Goal: Task Accomplishment & Management: Complete application form

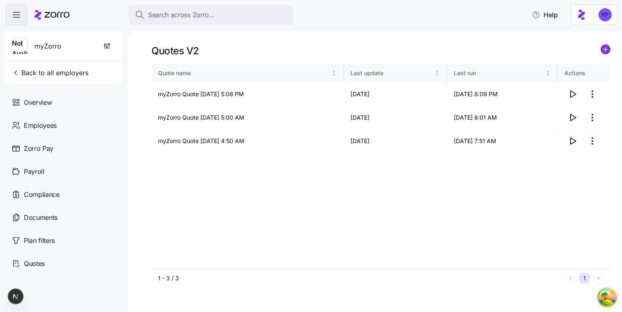
click at [600, 54] on div "Quotes V2" at bounding box center [380, 50] width 459 height 13
click at [604, 49] on icon "add icon" at bounding box center [605, 49] width 4 height 0
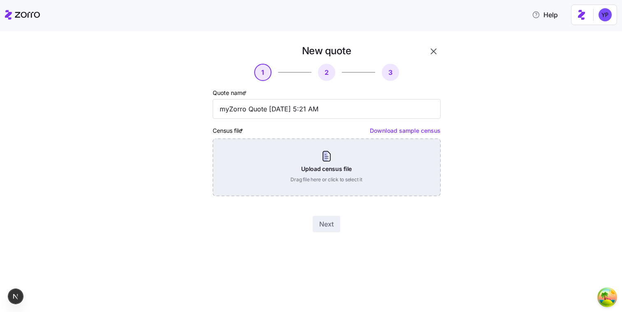
click at [349, 155] on div "Upload census file Drag file here or click to select it" at bounding box center [327, 168] width 228 height 58
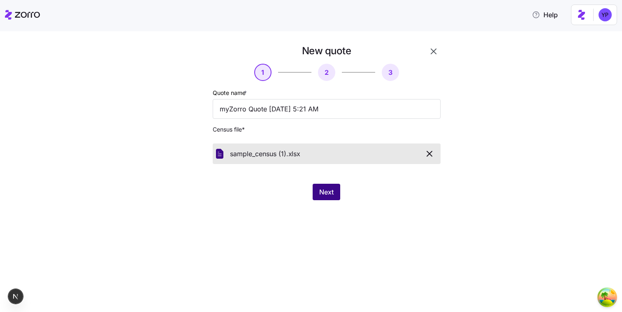
click at [335, 195] on button "Next" at bounding box center [327, 192] width 28 height 16
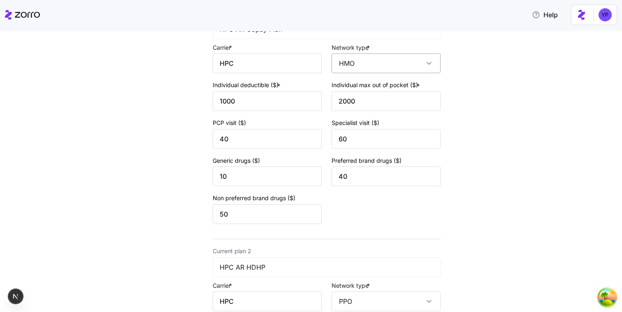
scroll to position [330, 0]
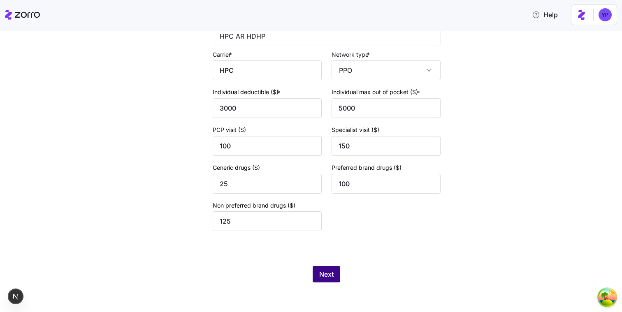
click at [327, 267] on button "Next" at bounding box center [327, 274] width 28 height 16
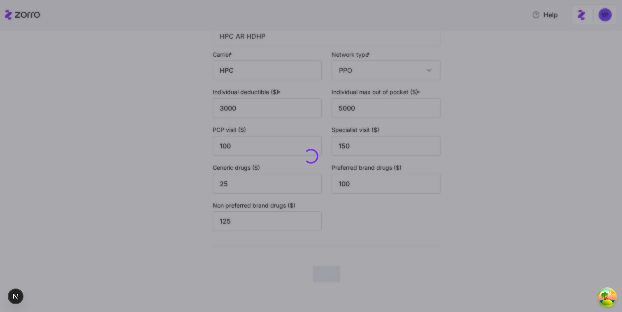
scroll to position [0, 0]
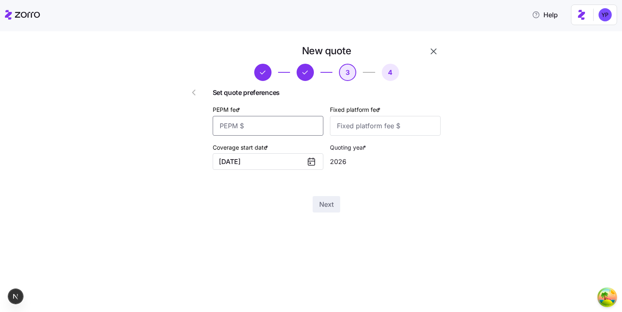
click at [297, 130] on input "PEPM fee *" at bounding box center [268, 126] width 111 height 20
type input "123"
click at [384, 131] on input "Fixed platform fee *" at bounding box center [385, 126] width 111 height 20
type input "12"
drag, startPoint x: 282, startPoint y: 121, endPoint x: 218, endPoint y: 121, distance: 64.2
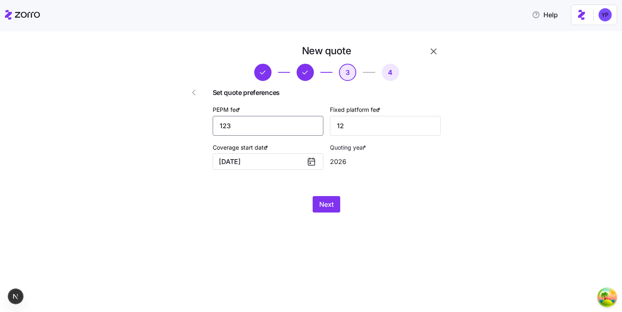
click at [219, 121] on div "Set quote preferences PEPM fee * 123 Fixed platform fee * 12 Coverage start dat…" at bounding box center [327, 128] width 228 height 95
type input "12"
click at [312, 200] on div "Next" at bounding box center [327, 204] width 228 height 16
click at [318, 202] on button "Next" at bounding box center [327, 204] width 28 height 16
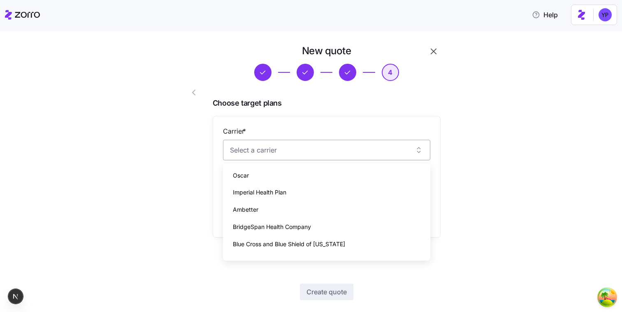
click at [336, 158] on input "Carrier *" at bounding box center [326, 150] width 207 height 21
click at [314, 216] on div "Ambetter" at bounding box center [326, 209] width 201 height 17
type input "Ambetter"
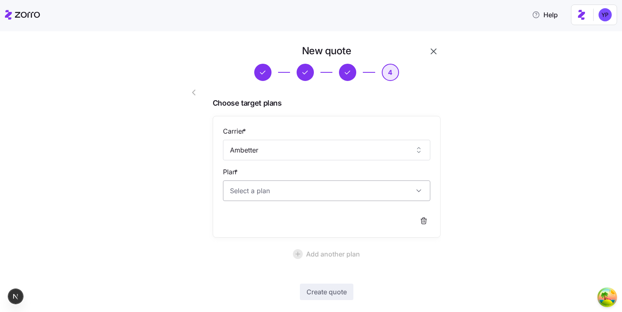
click at [320, 200] on input "Plan *" at bounding box center [326, 191] width 207 height 21
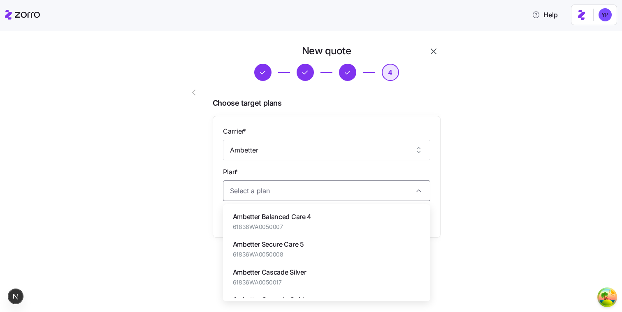
click at [310, 223] on span "61836WA0050007" at bounding box center [272, 227] width 79 height 8
type input "Ambetter Balanced Care 4"
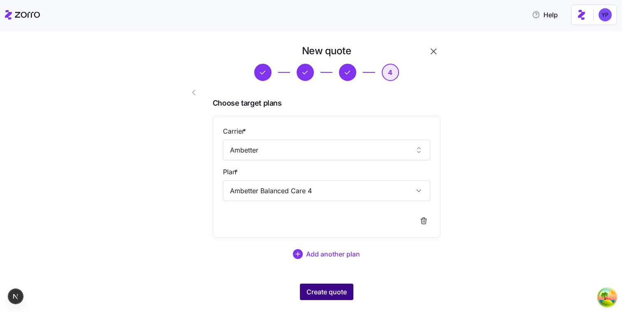
click at [330, 288] on span "Create quote" at bounding box center [326, 292] width 40 height 10
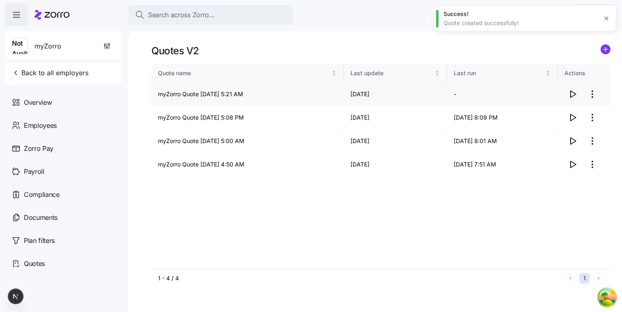
click at [574, 94] on icon "button" at bounding box center [573, 94] width 10 height 10
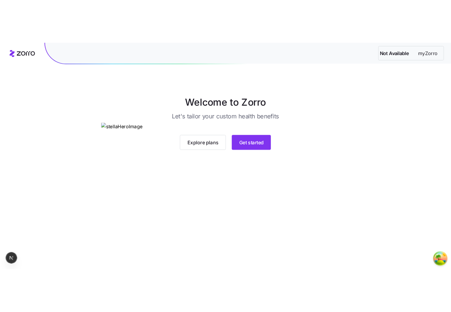
scroll to position [43, 0]
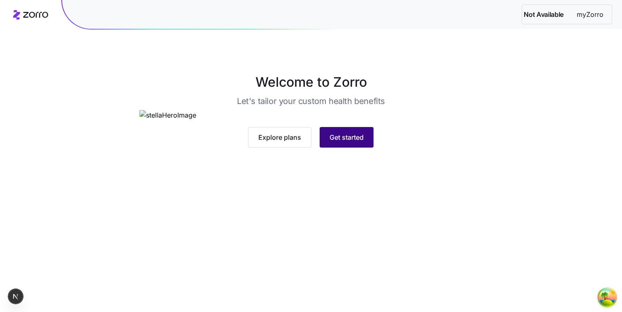
click at [358, 142] on span "Get started" at bounding box center [346, 137] width 34 height 10
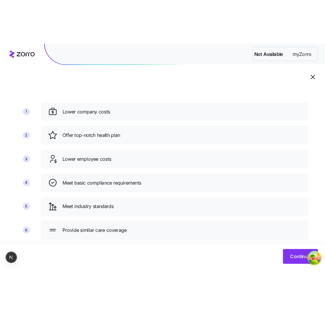
scroll to position [63, 0]
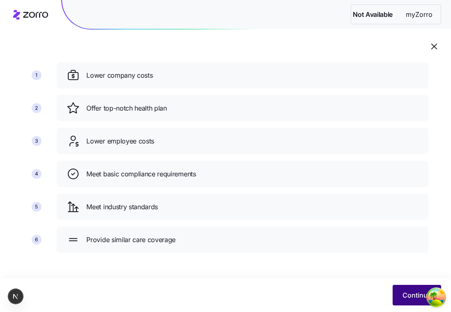
click at [410, 293] on span "Continue" at bounding box center [417, 295] width 29 height 10
click at [401, 293] on button "Continue" at bounding box center [417, 295] width 49 height 21
click at [404, 290] on button "Continue" at bounding box center [417, 295] width 49 height 21
click at [411, 289] on button "Continue" at bounding box center [417, 295] width 49 height 21
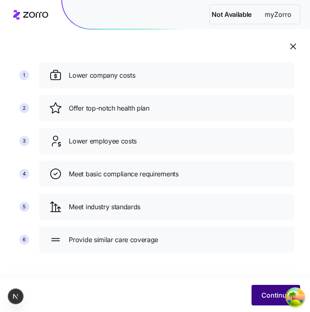
click at [256, 295] on button "Continue" at bounding box center [275, 295] width 49 height 21
click at [262, 290] on button "Continue" at bounding box center [275, 295] width 49 height 21
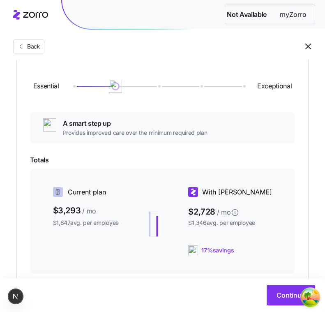
scroll to position [123, 0]
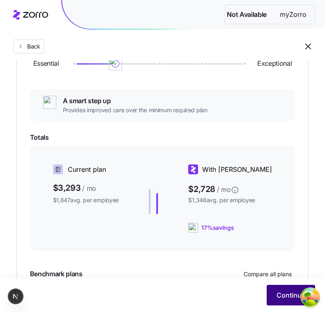
click at [289, 299] on span "Continue" at bounding box center [291, 295] width 29 height 10
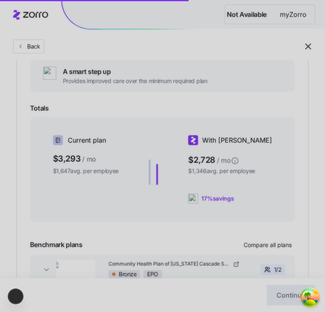
scroll to position [207, 0]
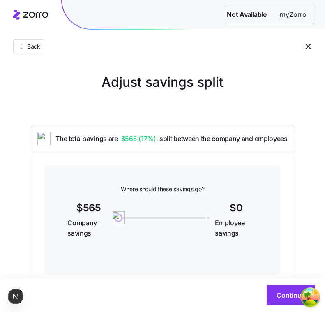
scroll to position [29, 0]
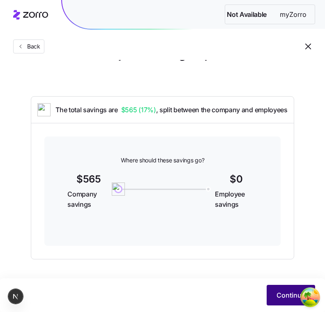
click at [278, 289] on button "Continue" at bounding box center [291, 295] width 49 height 21
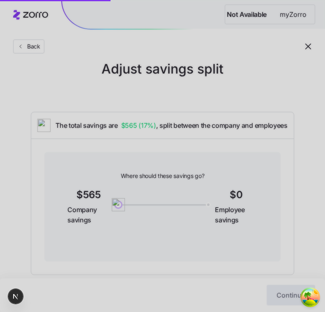
scroll to position [25, 0]
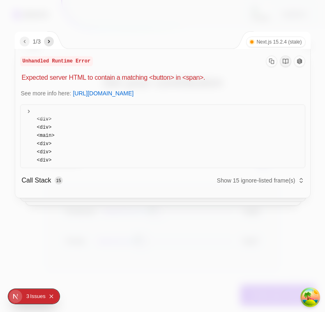
scroll to position [62, 0]
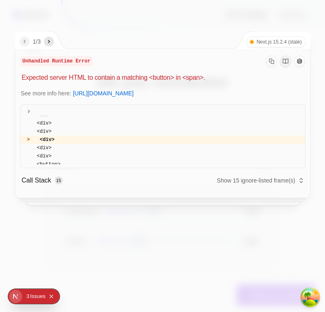
click at [315, 203] on div at bounding box center [162, 156] width 325 height 312
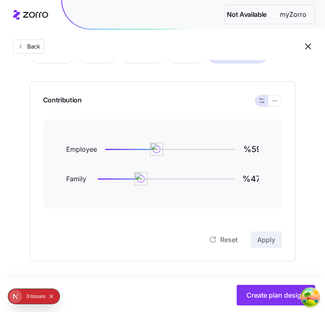
scroll to position [65, 0]
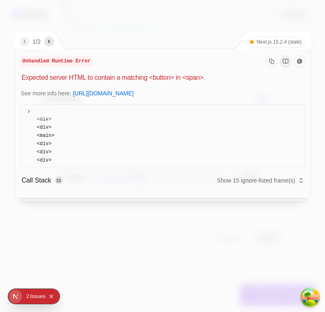
scroll to position [62, 0]
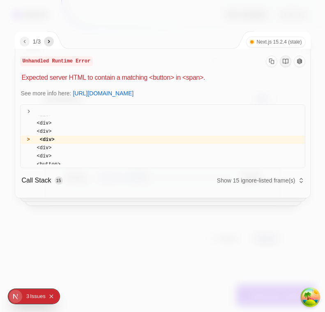
click at [314, 98] on div at bounding box center [162, 156] width 325 height 312
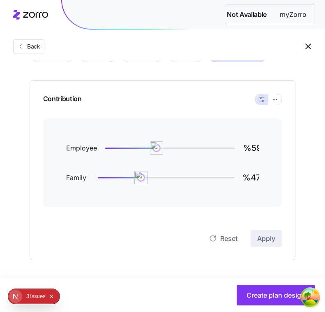
click at [44, 13] on icon at bounding box center [35, 15] width 25 height 6
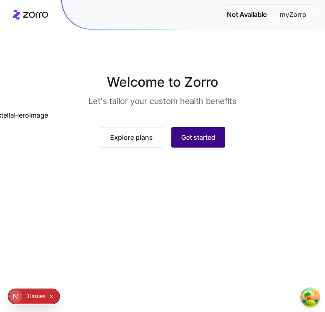
click at [190, 142] on span "Get started" at bounding box center [198, 137] width 34 height 10
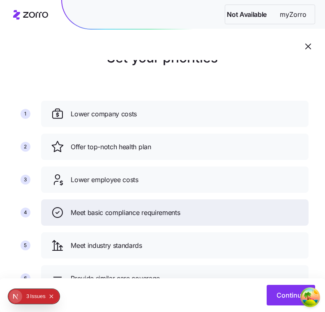
scroll to position [31, 0]
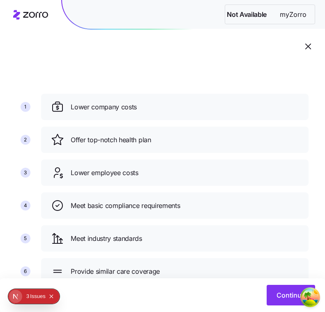
click at [40, 296] on div "Issue s" at bounding box center [38, 296] width 16 height 15
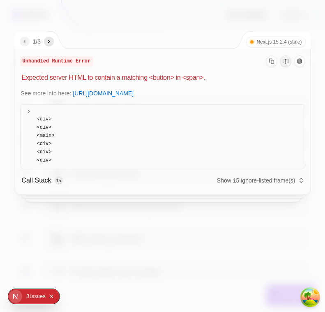
scroll to position [62, 0]
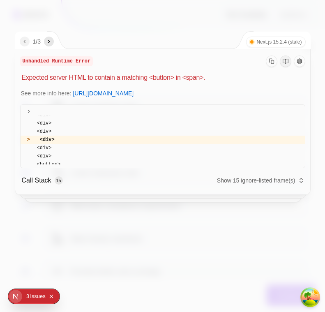
click at [262, 248] on div at bounding box center [162, 156] width 325 height 312
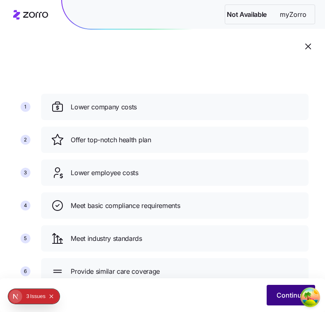
click at [285, 300] on button "Continue" at bounding box center [291, 295] width 49 height 21
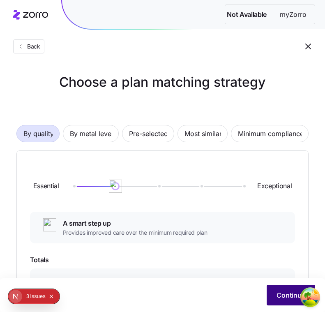
click at [283, 295] on span "Continue" at bounding box center [291, 295] width 29 height 10
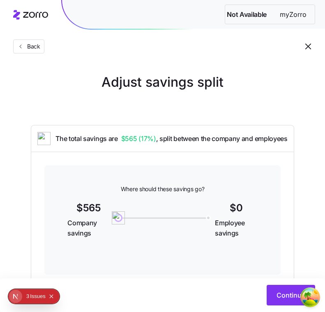
click at [275, 283] on div "Continue" at bounding box center [162, 295] width 325 height 34
click at [275, 286] on button "Continue" at bounding box center [291, 295] width 49 height 21
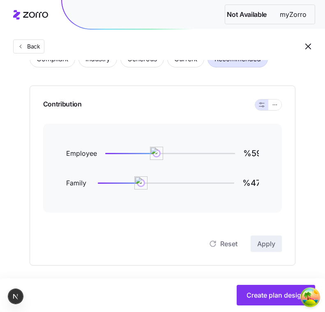
scroll to position [61, 0]
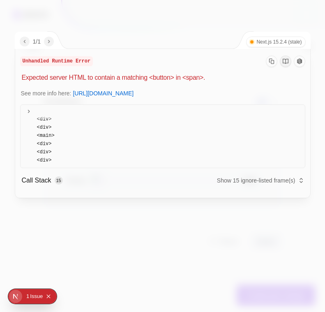
scroll to position [62, 0]
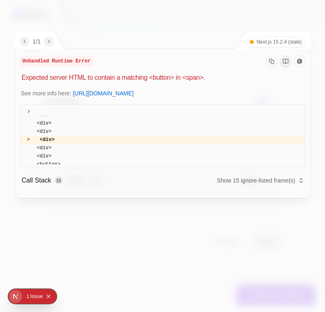
type input "%59"
type input "%47"
click at [237, 255] on div at bounding box center [162, 156] width 325 height 312
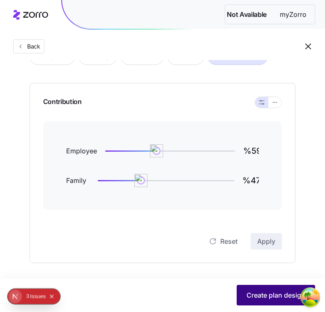
click at [275, 295] on span "Create plan design" at bounding box center [276, 295] width 59 height 10
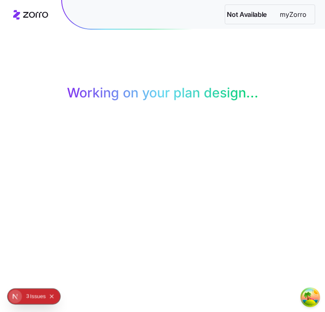
scroll to position [44, 0]
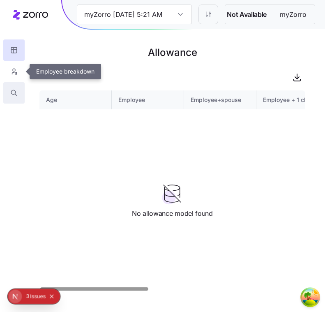
click at [11, 90] on icon "button" at bounding box center [13, 93] width 7 height 8
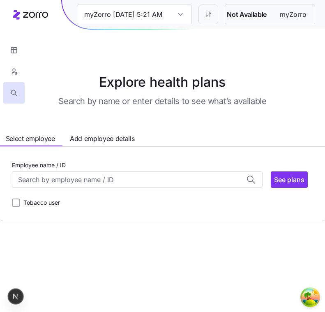
click at [39, 11] on icon at bounding box center [30, 15] width 35 height 10
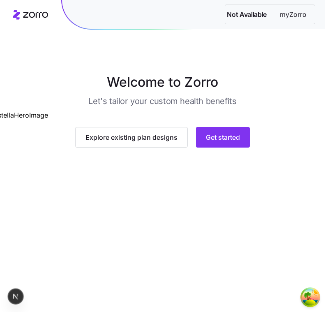
scroll to position [43, 0]
click at [229, 148] on button "Get started" at bounding box center [223, 137] width 54 height 21
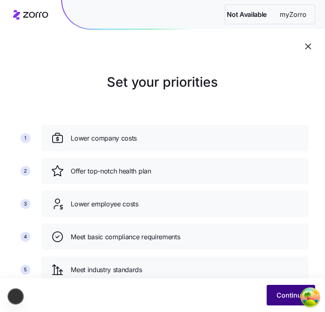
click at [279, 298] on span "Continue" at bounding box center [291, 295] width 29 height 10
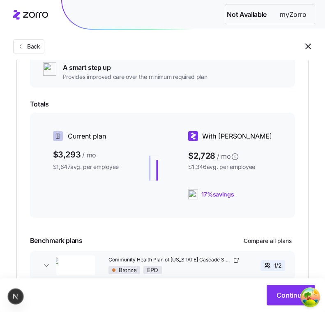
scroll to position [177, 0]
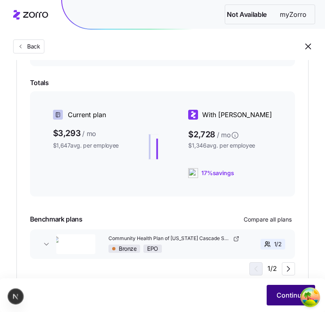
click at [284, 288] on button "Continue" at bounding box center [291, 295] width 49 height 21
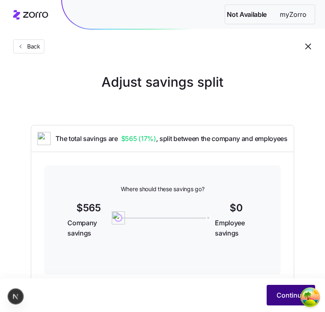
click at [280, 290] on button "Continue" at bounding box center [291, 295] width 49 height 21
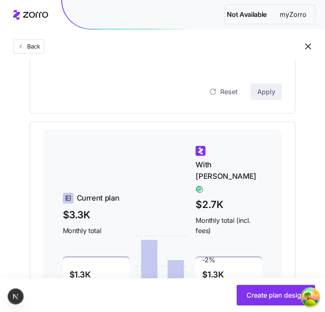
scroll to position [315, 0]
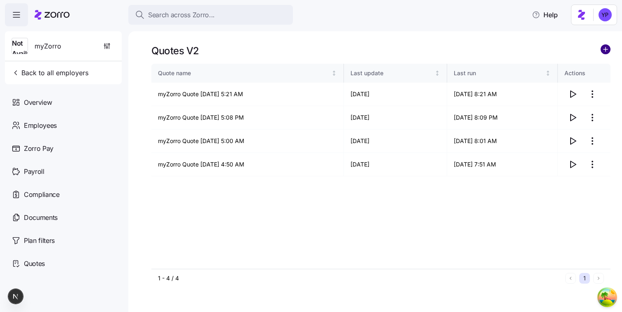
click at [603, 46] on circle "add icon" at bounding box center [605, 49] width 9 height 9
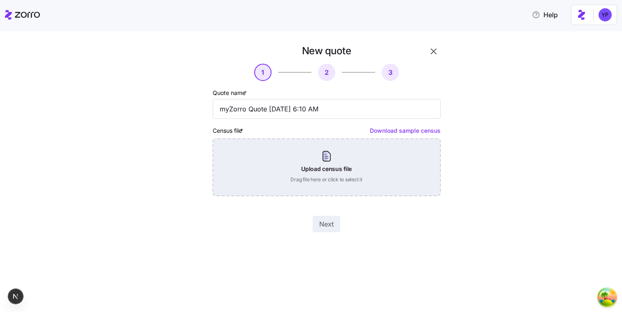
click at [339, 163] on div "Upload census file Drag file here or click to select it" at bounding box center [327, 168] width 228 height 58
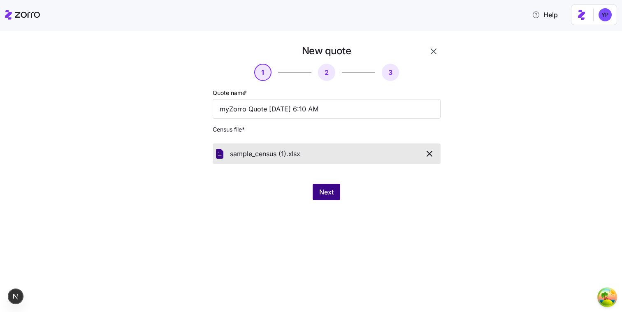
click at [340, 192] on button "Next" at bounding box center [327, 192] width 28 height 16
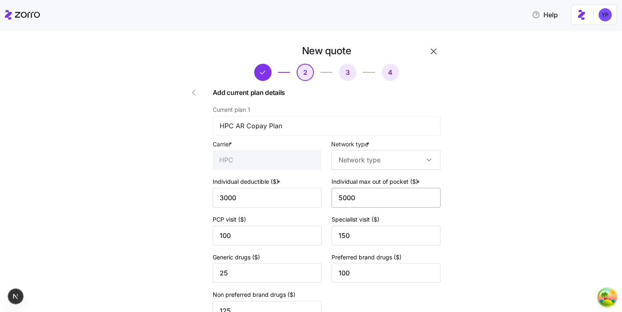
type input "PPO"
type input "HMO"
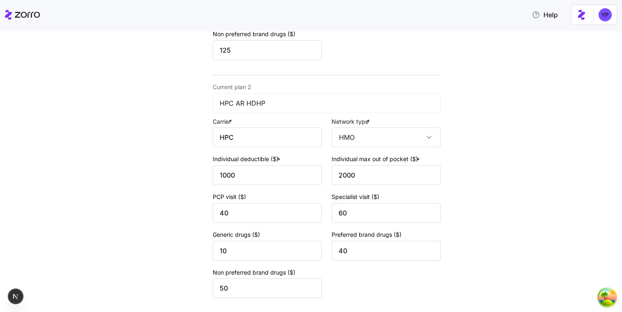
scroll to position [330, 0]
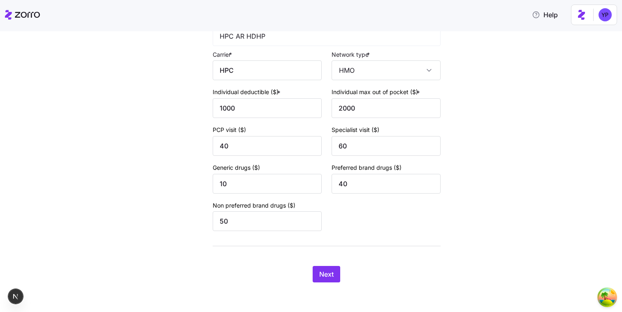
click at [326, 289] on div "New quote 2 3 4 Add current plan details Current plan 1 HPC AR Copay Plan Carri…" at bounding box center [317, 5] width 288 height 576
click at [328, 270] on span "Next" at bounding box center [326, 274] width 14 height 10
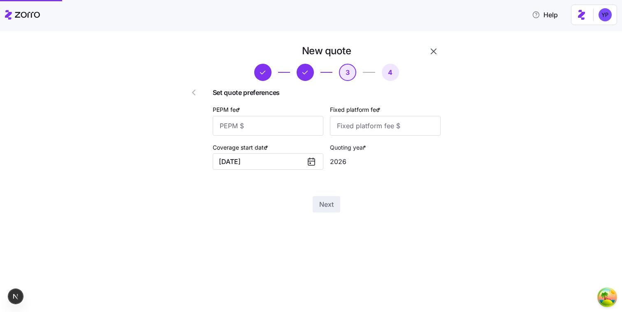
scroll to position [0, 0]
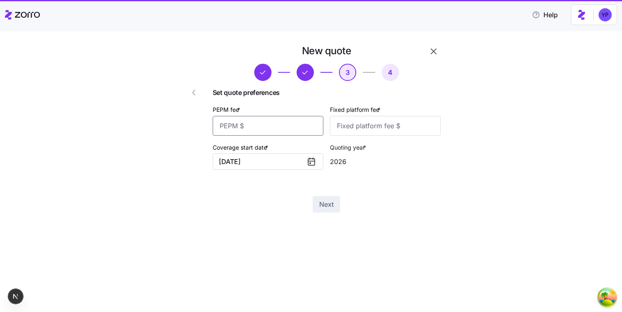
click at [271, 127] on input "PEPM fee *" at bounding box center [268, 126] width 111 height 20
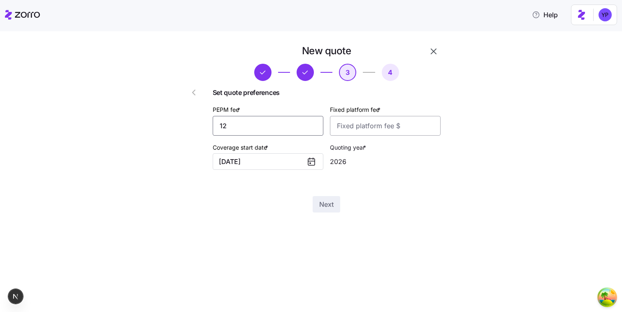
type input "12"
click at [337, 123] on input "Fixed platform fee *" at bounding box center [385, 126] width 111 height 20
type input "12"
click at [324, 207] on span "Next" at bounding box center [326, 204] width 14 height 10
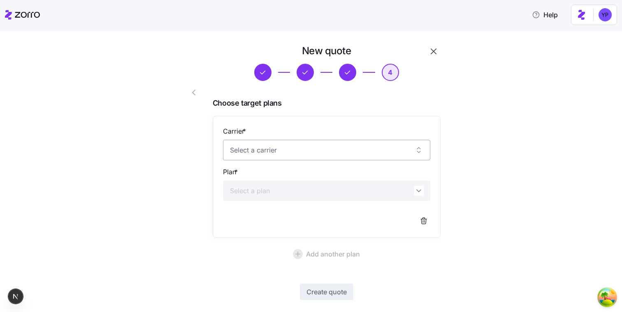
click at [289, 148] on input "Carrier *" at bounding box center [326, 150] width 207 height 21
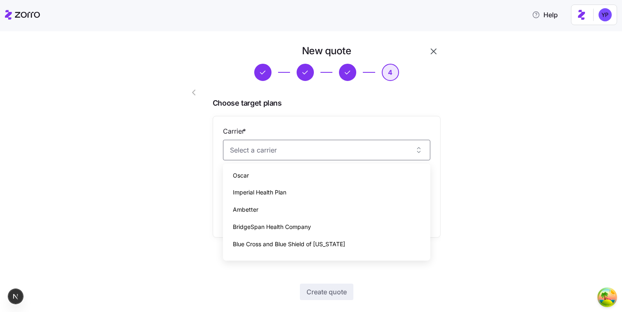
click at [285, 191] on span "Imperial Health Plan" at bounding box center [259, 192] width 53 height 9
type input "Imperial Health Plan"
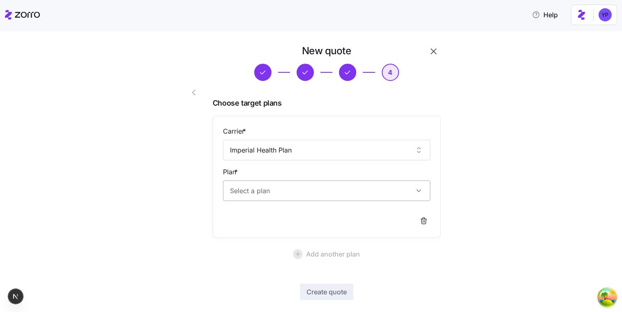
click at [285, 196] on input "Plan *" at bounding box center [326, 191] width 207 height 21
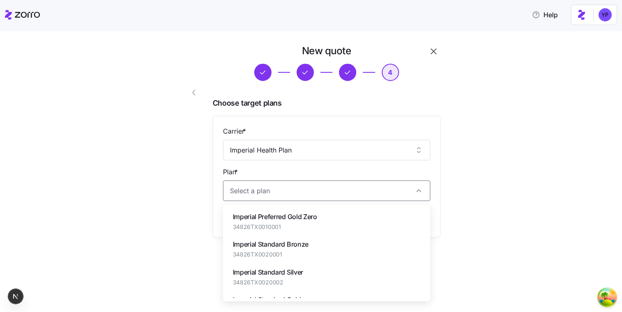
click at [280, 217] on span "Imperial Preferred Gold Zero" at bounding box center [275, 217] width 84 height 10
type input "Imperial Preferred Gold Zero"
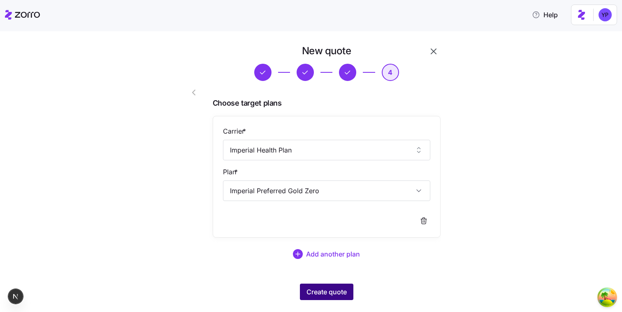
click at [307, 285] on button "Create quote" at bounding box center [326, 292] width 53 height 16
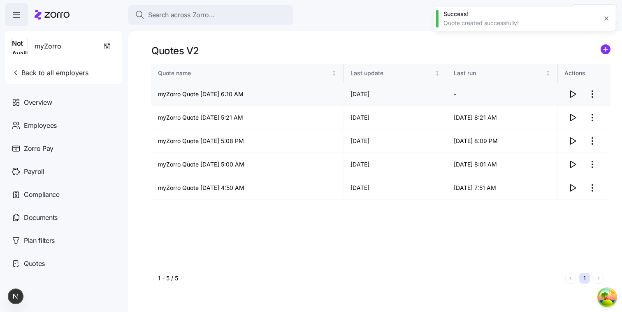
click at [572, 94] on icon "button" at bounding box center [573, 94] width 10 height 10
click at [608, 51] on circle "add icon" at bounding box center [605, 49] width 9 height 9
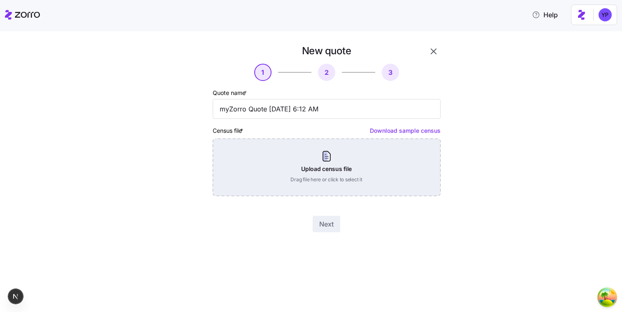
click at [390, 161] on div "Upload census file Drag file here or click to select it" at bounding box center [327, 168] width 228 height 58
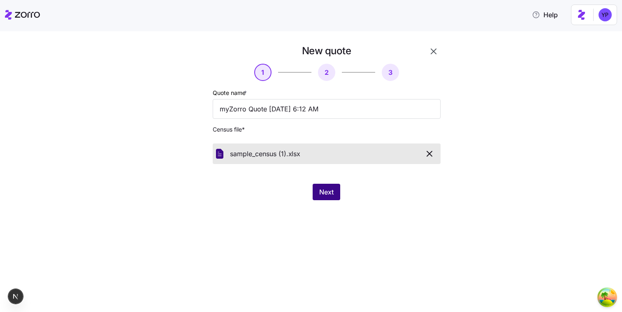
click at [340, 194] on button "Next" at bounding box center [327, 192] width 28 height 16
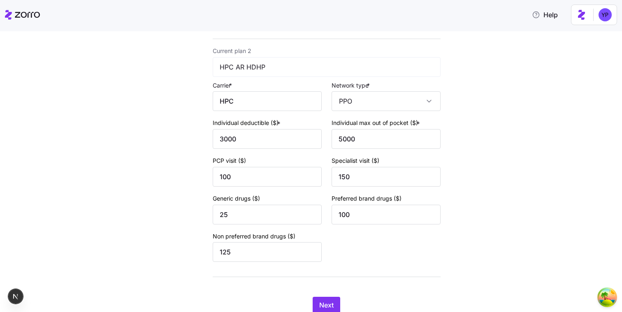
scroll to position [330, 0]
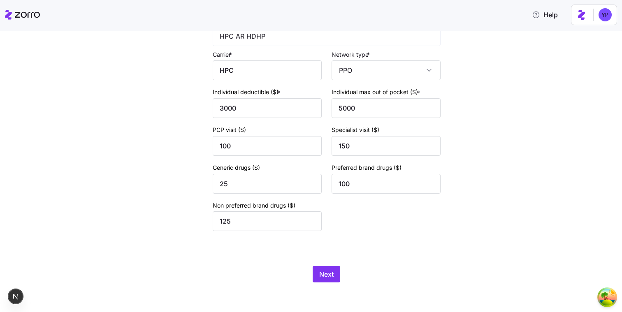
click at [328, 285] on div "New quote 2 3 4 Add current plan details Current plan 1 HPC AR Copay Plan Carri…" at bounding box center [317, 5] width 288 height 576
click at [329, 279] on span "Next" at bounding box center [326, 274] width 14 height 10
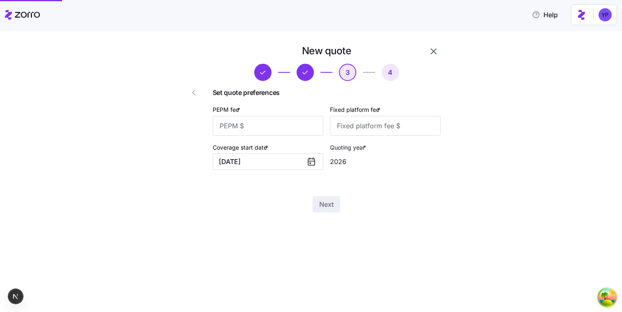
scroll to position [0, 0]
click at [278, 130] on input "PEPM fee *" at bounding box center [268, 126] width 111 height 20
type input "12"
click at [338, 123] on input "Fixed platform fee *" at bounding box center [385, 126] width 111 height 20
type input "12"
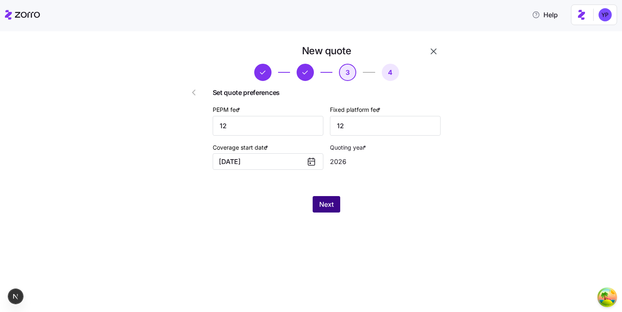
click at [328, 202] on span "Next" at bounding box center [326, 204] width 14 height 10
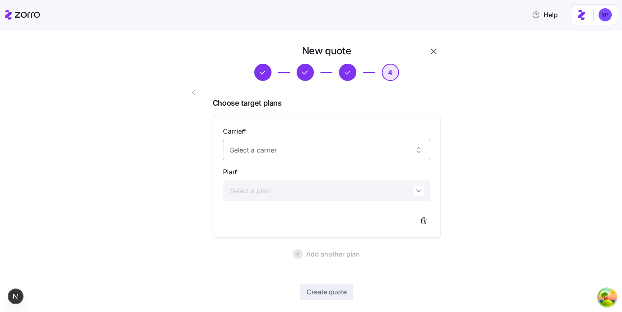
click at [288, 150] on input "Carrier *" at bounding box center [326, 150] width 207 height 21
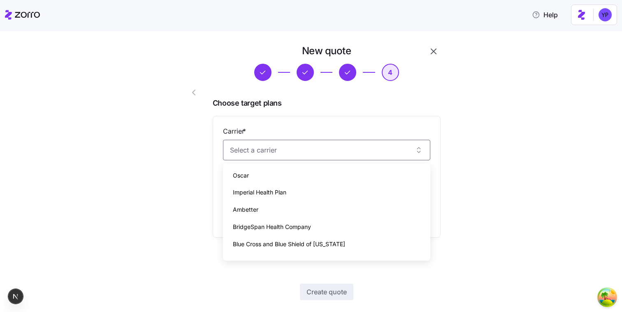
click at [278, 180] on div "Oscar" at bounding box center [326, 175] width 201 height 17
type input "Oscar"
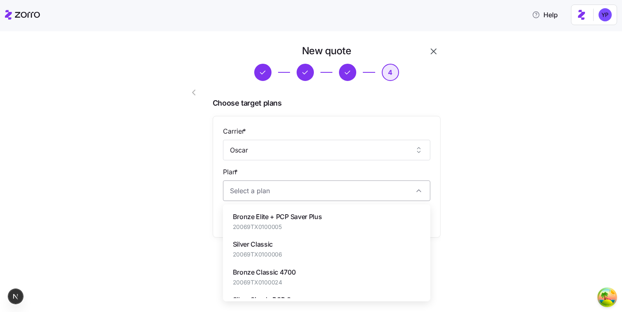
click at [272, 194] on input "Plan *" at bounding box center [326, 191] width 207 height 21
click at [270, 255] on span "20069TX0100006" at bounding box center [257, 254] width 49 height 8
type input "Silver Classic"
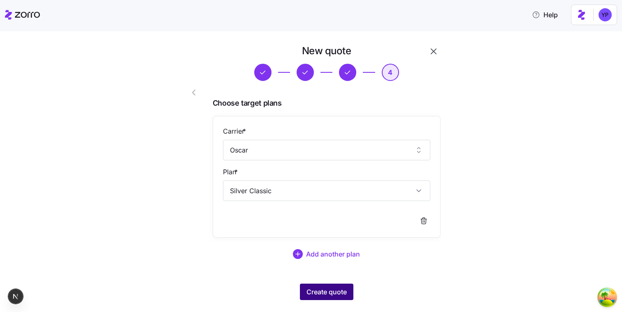
click at [306, 288] on span "Create quote" at bounding box center [326, 292] width 40 height 10
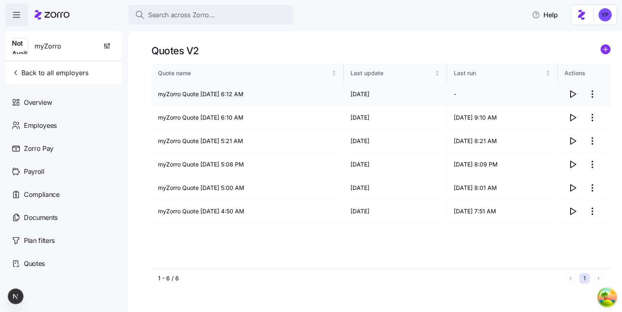
click at [571, 92] on icon "button" at bounding box center [573, 94] width 10 height 10
click at [608, 53] on circle "add icon" at bounding box center [605, 49] width 9 height 9
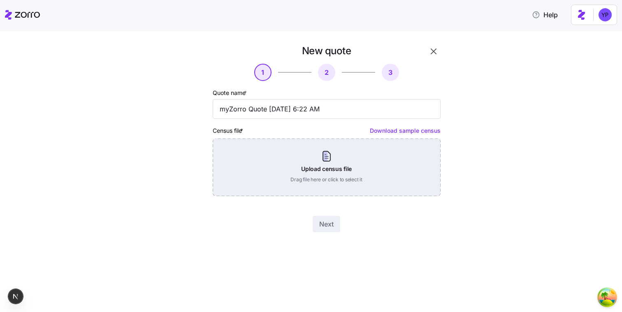
click at [322, 176] on div "Upload census file Drag file here or click to select it" at bounding box center [327, 168] width 228 height 58
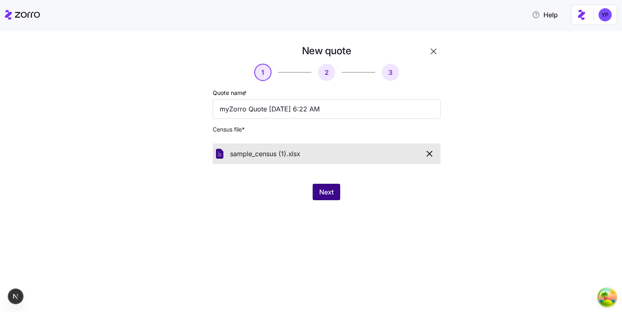
click at [325, 200] on button "Next" at bounding box center [327, 192] width 28 height 16
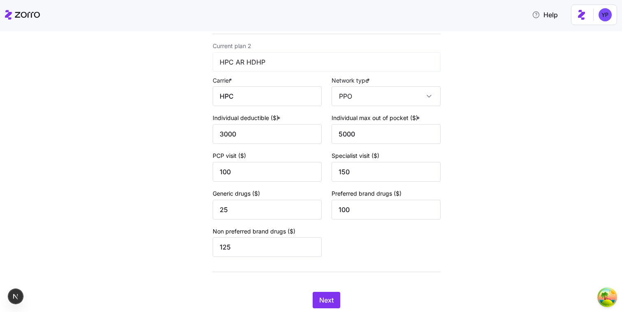
scroll to position [330, 0]
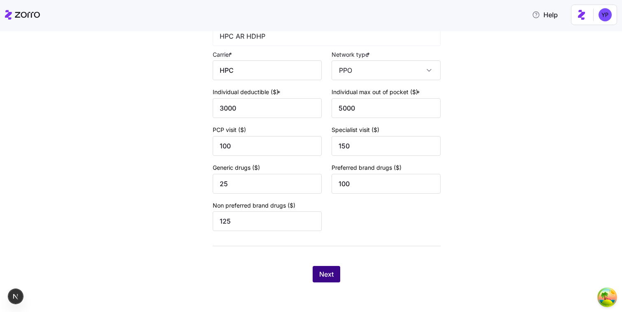
click at [325, 272] on span "Next" at bounding box center [326, 274] width 14 height 10
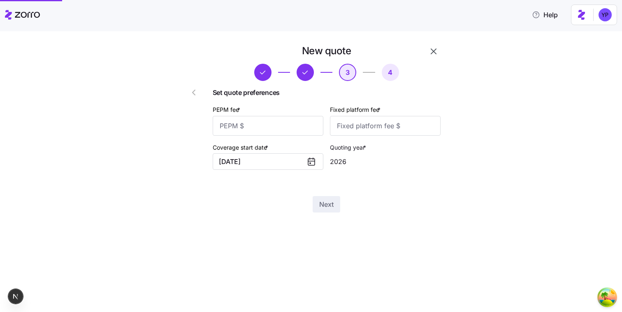
scroll to position [0, 0]
click at [292, 123] on input "PEPM fee *" at bounding box center [268, 126] width 111 height 20
type input "12"
click at [343, 125] on input "Fixed platform fee *" at bounding box center [385, 126] width 111 height 20
type input "12"
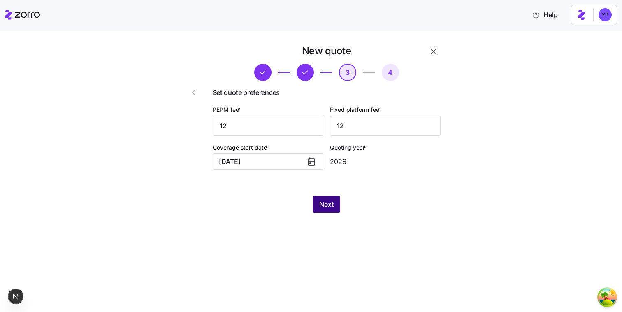
click at [327, 202] on span "Next" at bounding box center [326, 204] width 14 height 10
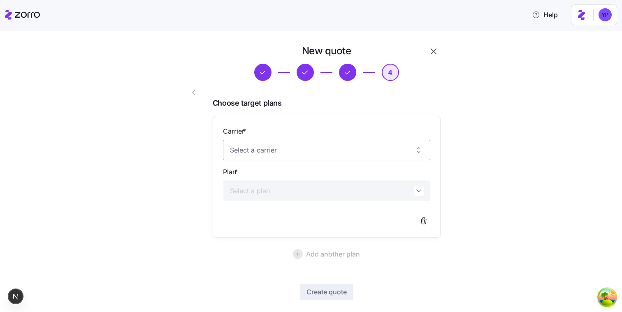
click at [282, 144] on input "Carrier *" at bounding box center [326, 150] width 207 height 21
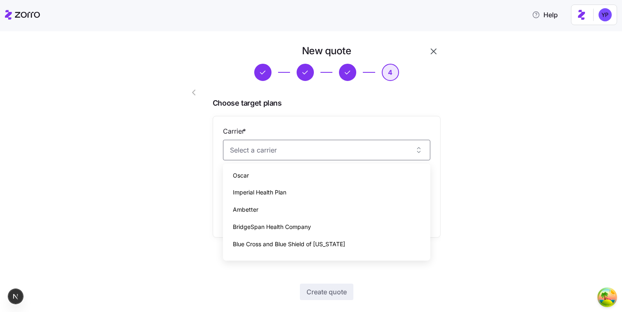
click at [281, 206] on div "Ambetter" at bounding box center [326, 209] width 201 height 17
type input "Ambetter"
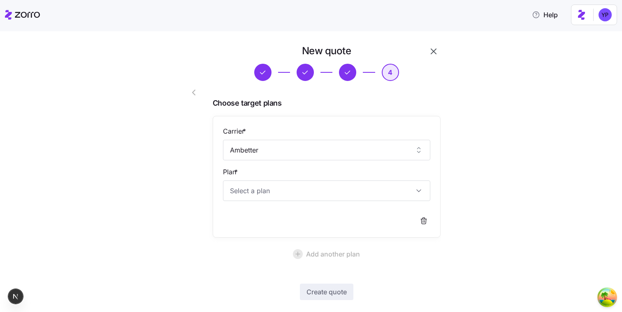
click at [281, 206] on div "Carrier * Ambetter Plan *" at bounding box center [326, 176] width 207 height 101
click at [288, 204] on div "Carrier * Ambetter Plan *" at bounding box center [326, 176] width 207 height 101
click at [290, 201] on input "Plan *" at bounding box center [326, 191] width 207 height 21
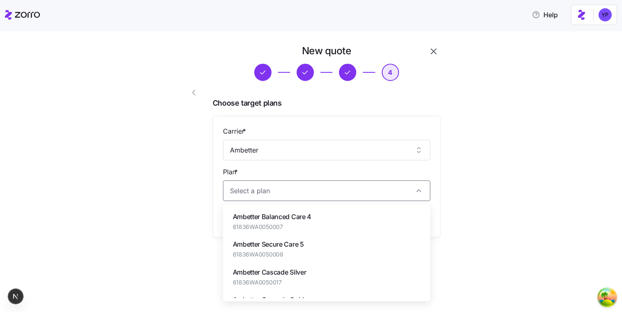
click at [285, 212] on span "Ambetter Balanced Care 4" at bounding box center [272, 217] width 79 height 10
type input "Ambetter Balanced Care 4"
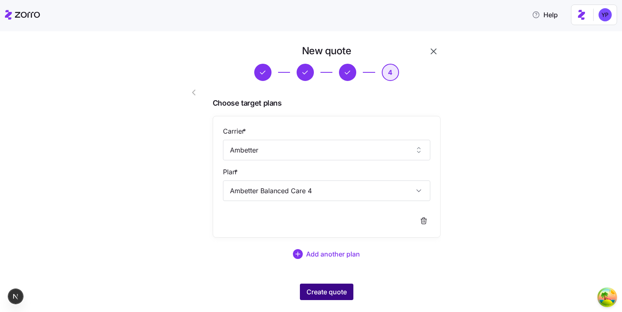
click at [323, 286] on button "Create quote" at bounding box center [326, 292] width 53 height 16
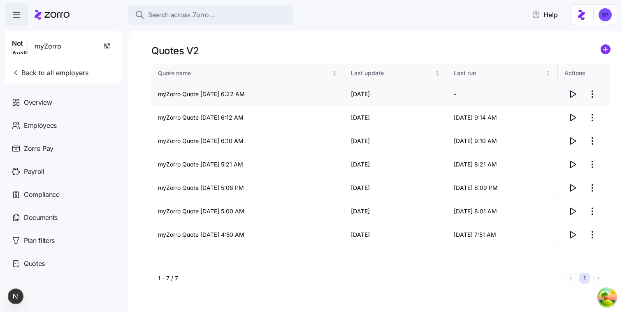
click at [573, 95] on icon "button" at bounding box center [573, 94] width 10 height 10
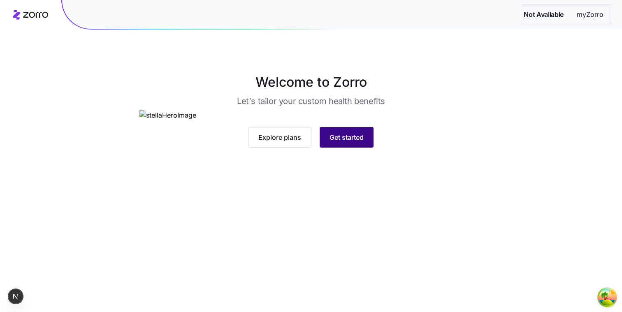
click at [320, 148] on button "Get started" at bounding box center [347, 137] width 54 height 21
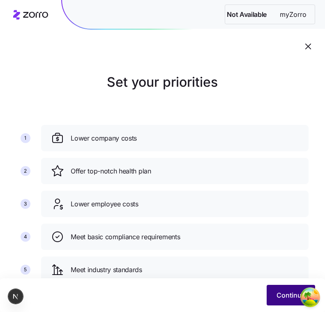
click at [274, 289] on button "Continue" at bounding box center [291, 295] width 49 height 21
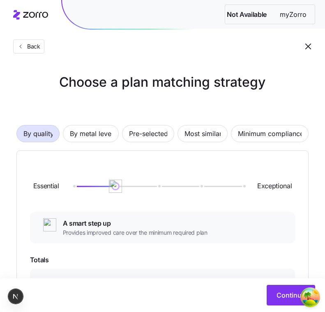
click at [274, 289] on button "Continue" at bounding box center [291, 295] width 49 height 21
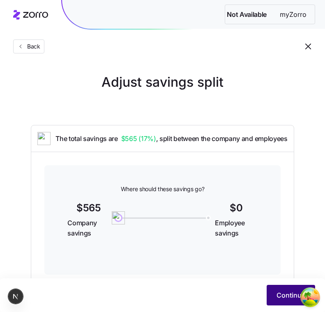
click at [278, 290] on span "Continue" at bounding box center [291, 295] width 29 height 10
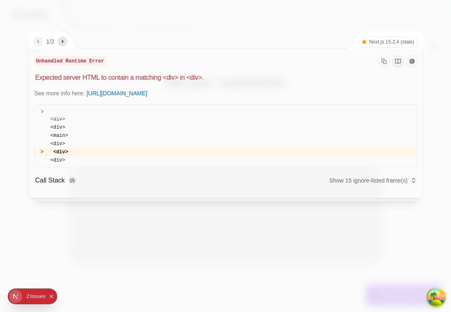
scroll to position [12, 0]
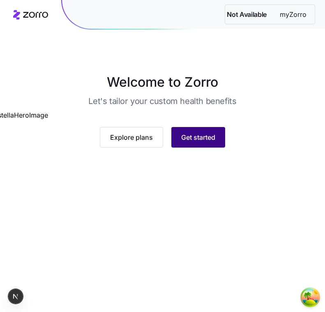
click at [206, 148] on button "Get started" at bounding box center [199, 137] width 54 height 21
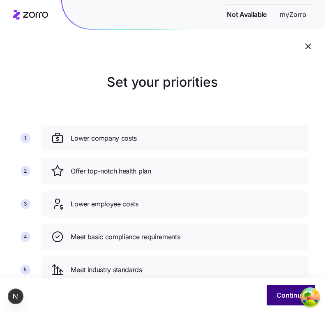
click at [282, 294] on span "Continue" at bounding box center [291, 295] width 29 height 10
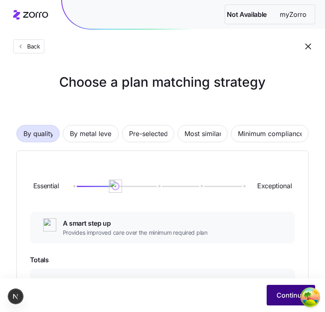
click at [281, 294] on span "Continue" at bounding box center [291, 295] width 29 height 10
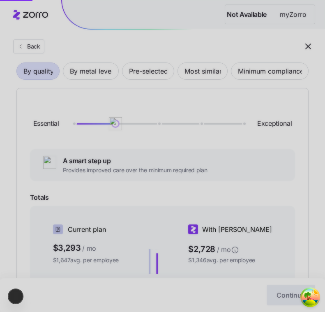
scroll to position [67, 0]
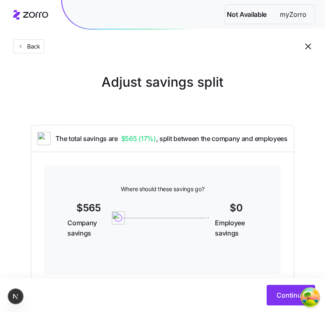
scroll to position [29, 0]
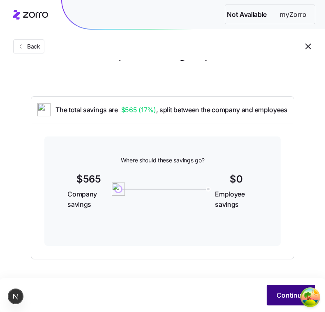
click at [283, 288] on button "Continue" at bounding box center [291, 295] width 49 height 21
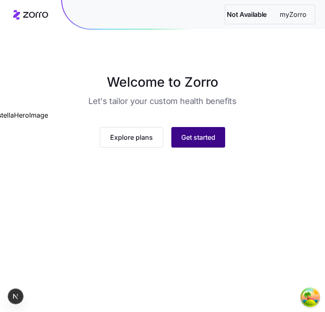
click at [222, 148] on button "Get started" at bounding box center [199, 137] width 54 height 21
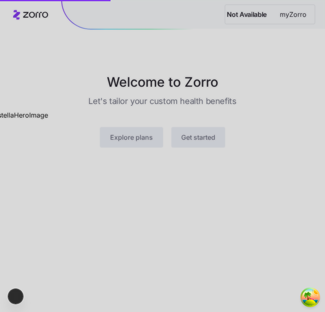
scroll to position [40, 0]
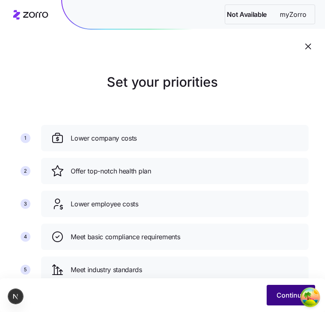
click at [277, 302] on button "Continue" at bounding box center [291, 295] width 49 height 21
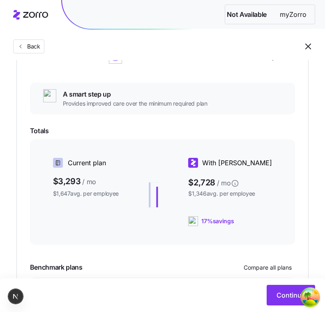
scroll to position [207, 0]
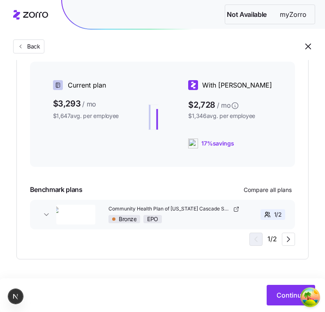
click at [283, 275] on main "Choose a plan matching strategy By quality By metal level Pre-selected Most sim…" at bounding box center [162, 52] width 325 height 519
click at [284, 295] on span "Continue" at bounding box center [291, 295] width 29 height 10
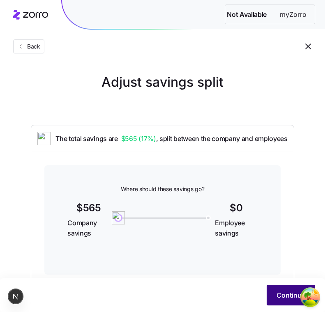
click at [277, 289] on button "Continue" at bounding box center [291, 295] width 49 height 21
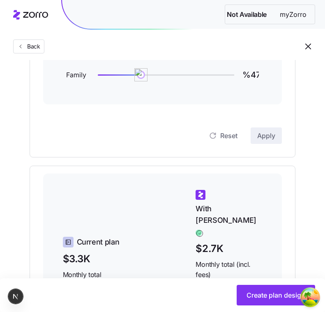
scroll to position [152, 0]
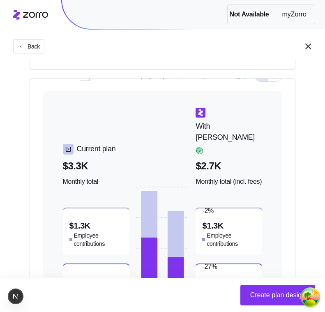
scroll to position [315, 0]
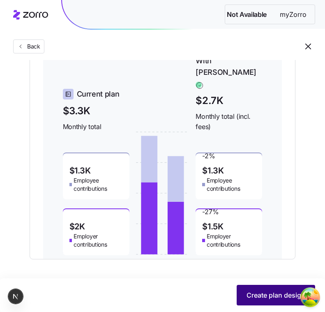
click at [276, 297] on span "Create plan design" at bounding box center [276, 295] width 59 height 10
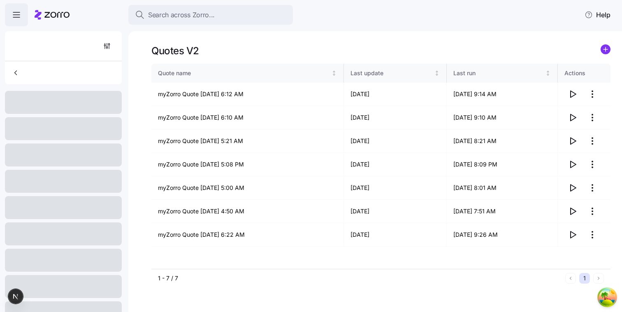
click at [50, 16] on icon at bounding box center [52, 15] width 35 height 10
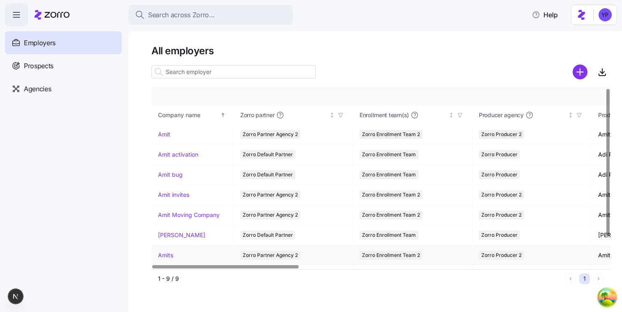
scroll to position [36, 0]
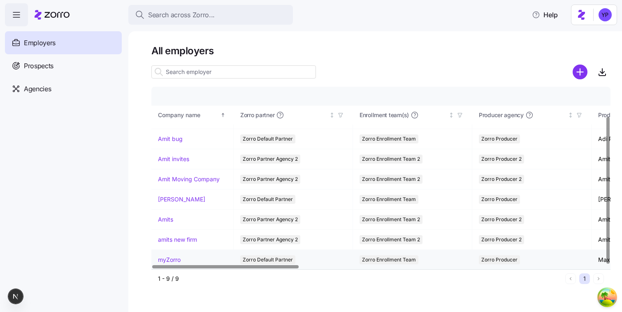
click at [174, 257] on link "myZorro" at bounding box center [169, 260] width 23 height 8
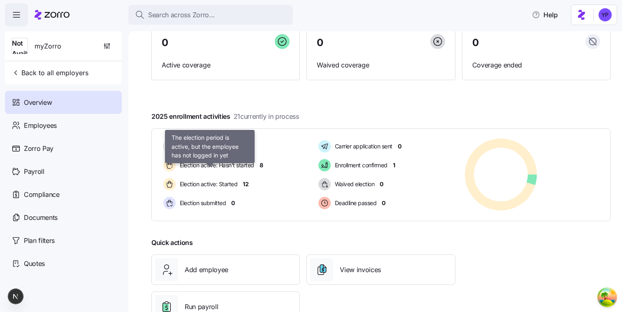
scroll to position [79, 0]
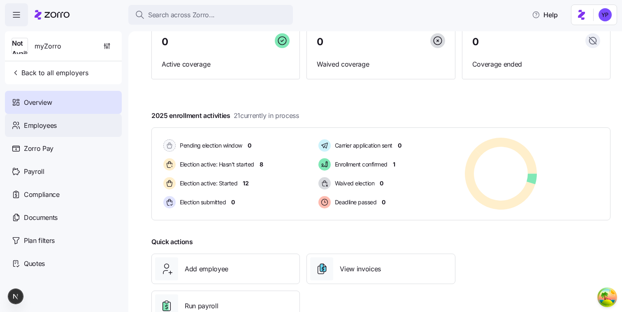
click at [88, 131] on div "Employees" at bounding box center [63, 125] width 117 height 23
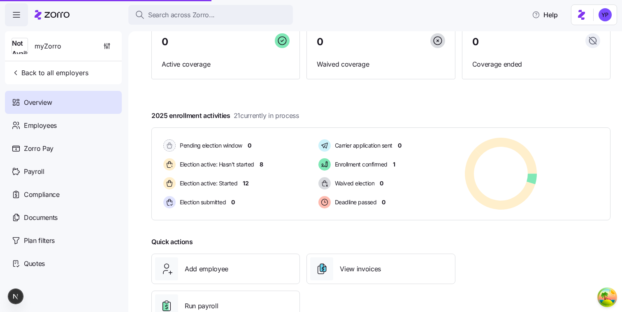
scroll to position [108, 0]
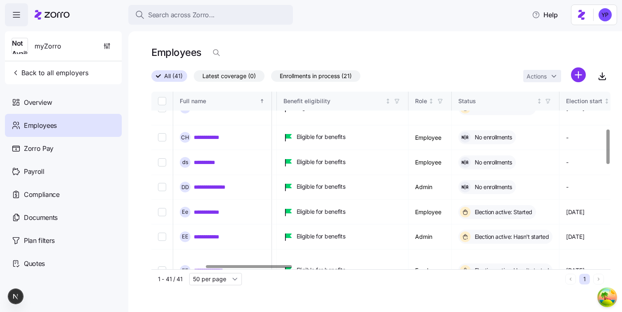
scroll to position [192, 287]
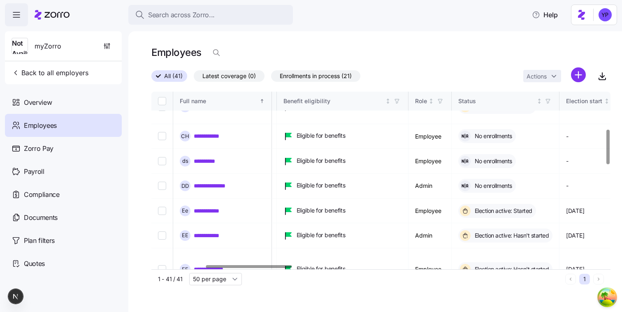
click at [220, 299] on link "**********" at bounding box center [213, 303] width 39 height 8
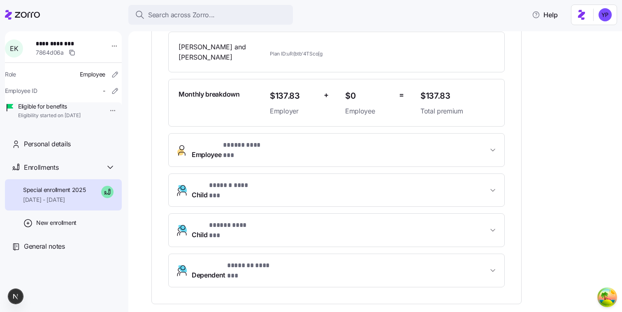
scroll to position [203, 0]
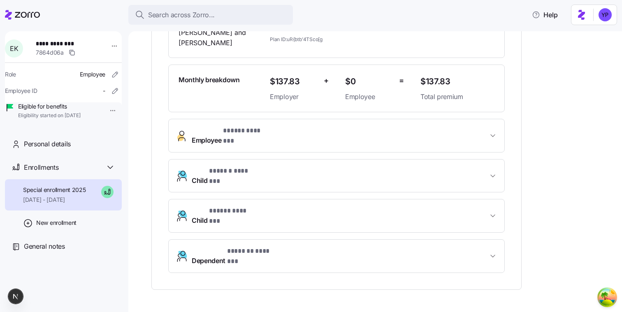
click at [316, 128] on span "Employee * ***** ******* *" at bounding box center [340, 136] width 296 height 20
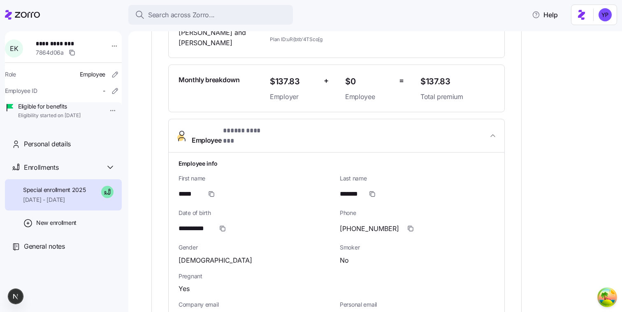
click at [316, 128] on span "Employee * ***** ******* *" at bounding box center [340, 136] width 296 height 20
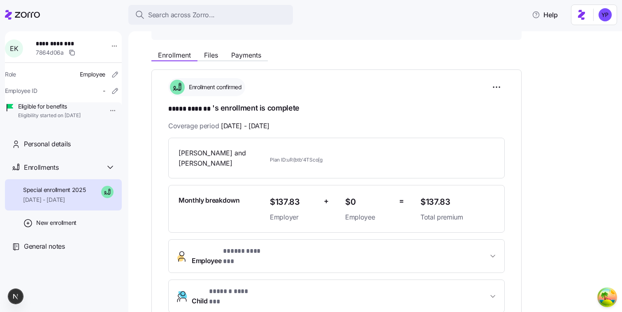
scroll to position [74, 0]
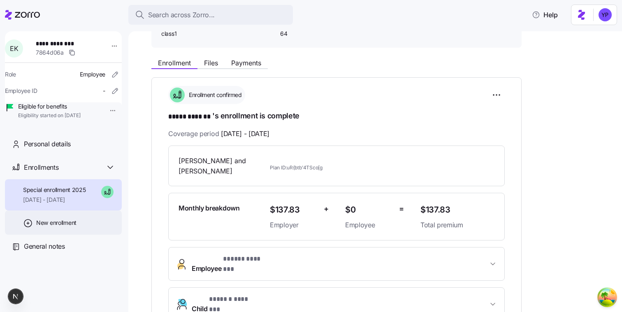
click at [84, 230] on div "New enrollment" at bounding box center [63, 223] width 117 height 24
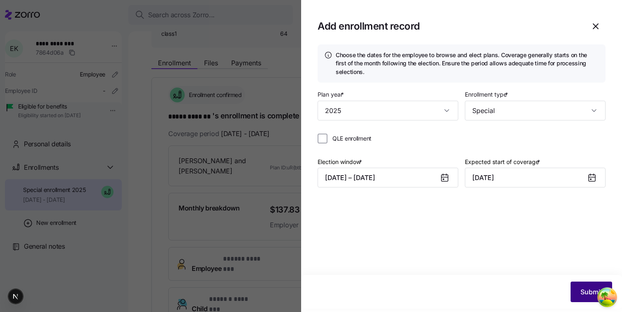
click at [579, 286] on button "Submit" at bounding box center [591, 292] width 42 height 21
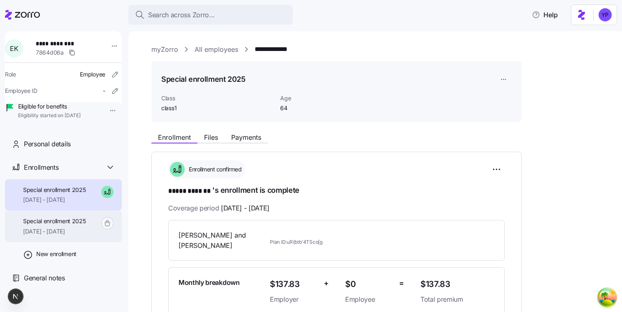
click at [80, 225] on span "Special enrollment 2025" at bounding box center [54, 221] width 63 height 8
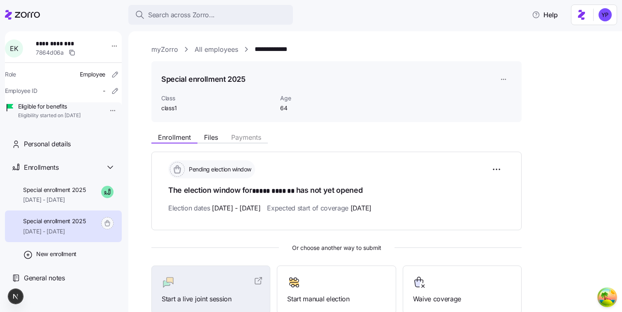
scroll to position [98, 0]
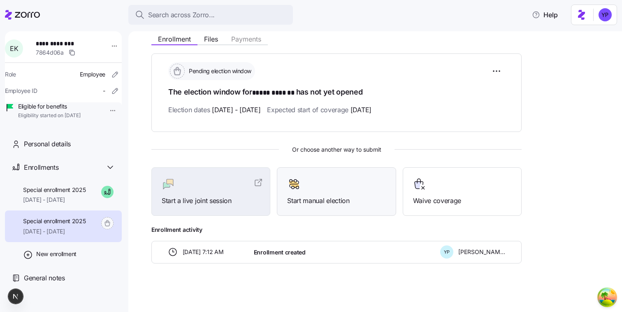
click at [332, 192] on div "Start manual election" at bounding box center [336, 192] width 98 height 28
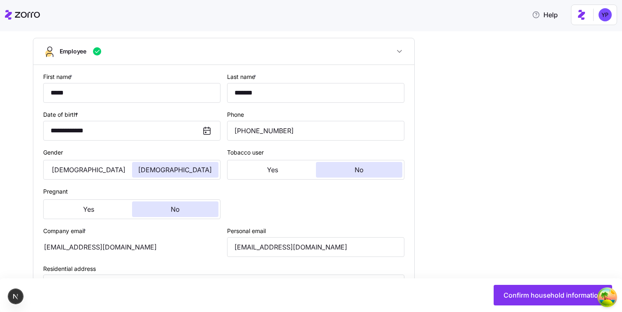
scroll to position [135, 0]
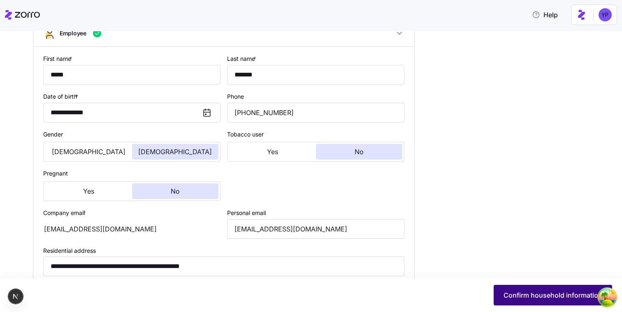
click at [524, 299] on span "Confirm household information" at bounding box center [552, 295] width 99 height 10
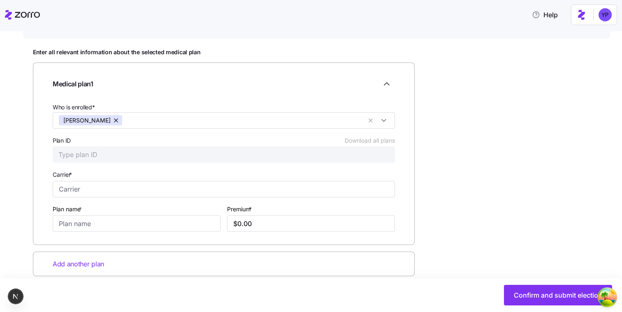
scroll to position [93, 0]
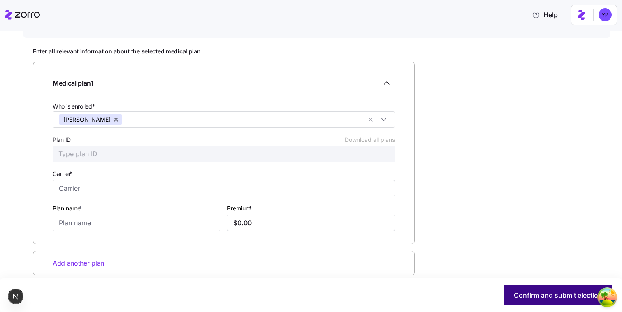
click at [536, 295] on span "Confirm and submit election" at bounding box center [558, 295] width 88 height 10
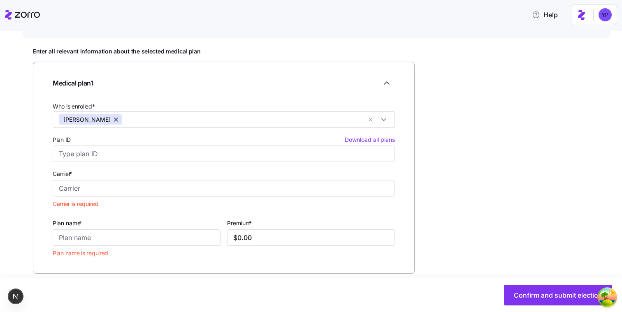
click at [251, 198] on div "Carrier * Carrier is required" at bounding box center [223, 189] width 349 height 49
click at [250, 195] on input "Carrier *" at bounding box center [224, 188] width 342 height 16
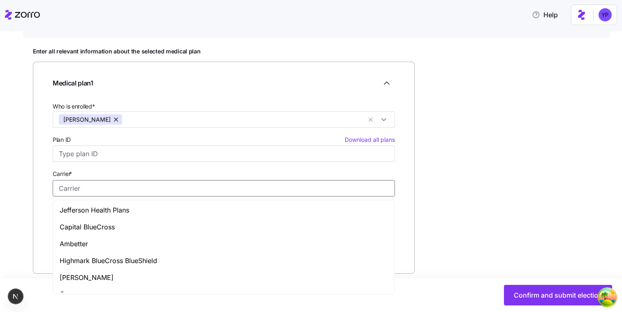
click at [216, 221] on div "Capital BlueCross" at bounding box center [224, 227] width 338 height 17
type input "Capital BlueCross"
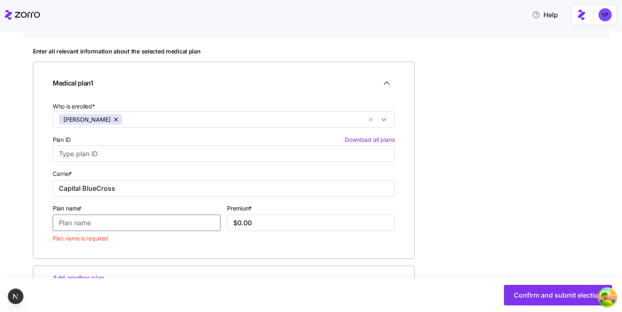
click at [174, 218] on input "Plan name *" at bounding box center [137, 223] width 168 height 16
type input "1"
type input "f"
type input "t"
type input "g"
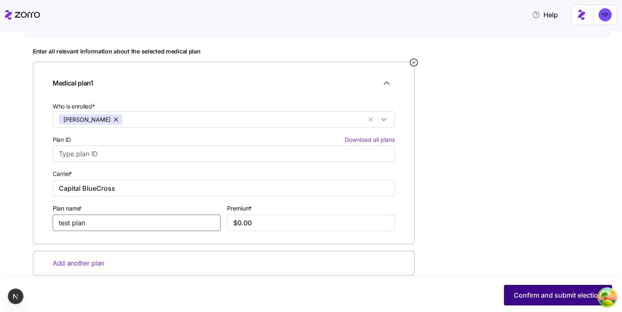
type input "test plan"
click at [513, 291] on button "Confirm and submit election" at bounding box center [558, 295] width 108 height 21
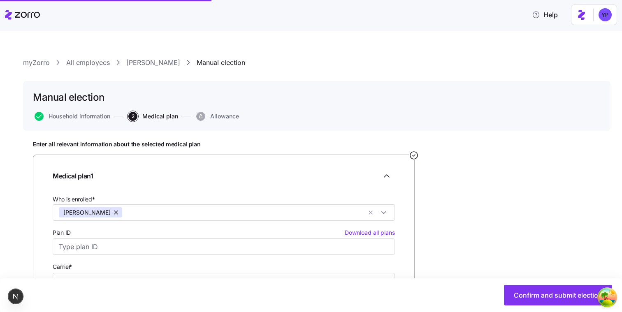
scroll to position [108, 0]
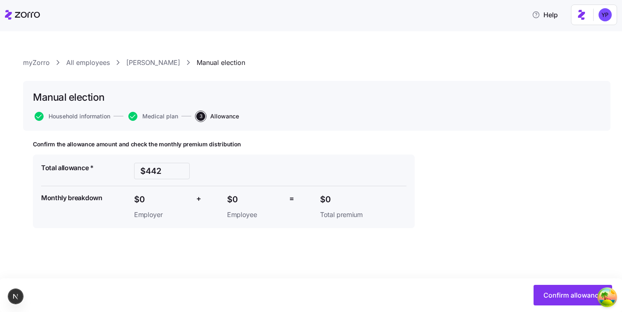
click at [529, 292] on div "Confirm allowance" at bounding box center [310, 295] width 604 height 21
click at [548, 295] on span "Confirm allowance" at bounding box center [572, 295] width 59 height 10
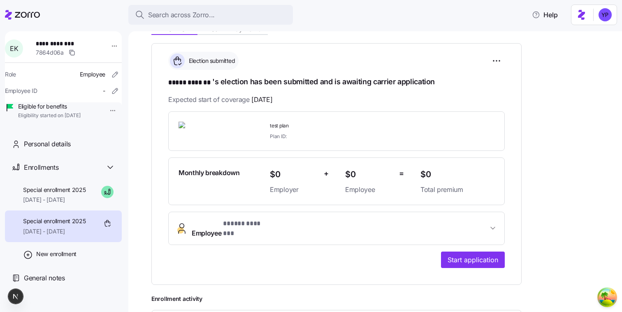
scroll to position [198, 0]
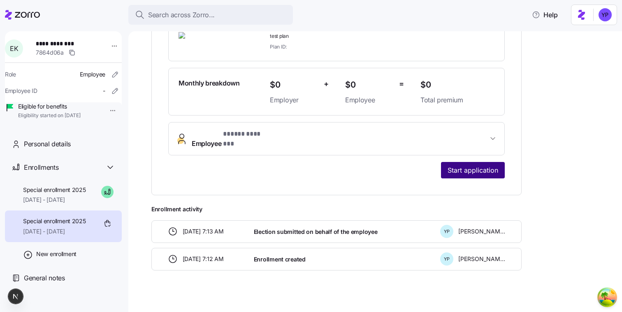
click at [478, 165] on span "Start application" at bounding box center [473, 170] width 51 height 10
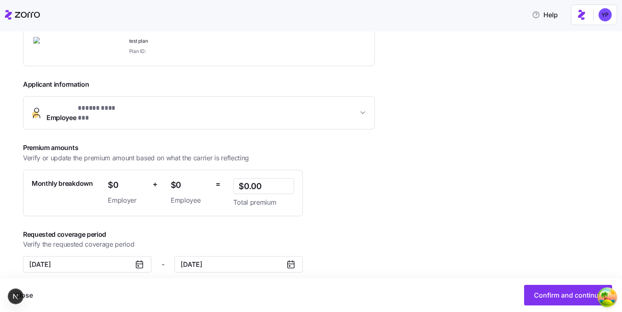
scroll to position [148, 0]
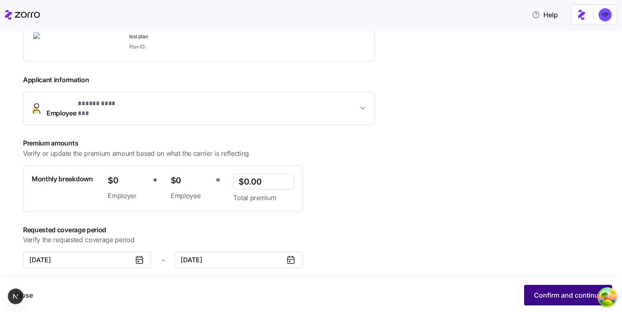
click at [586, 291] on span "Confirm and continue" at bounding box center [568, 295] width 68 height 10
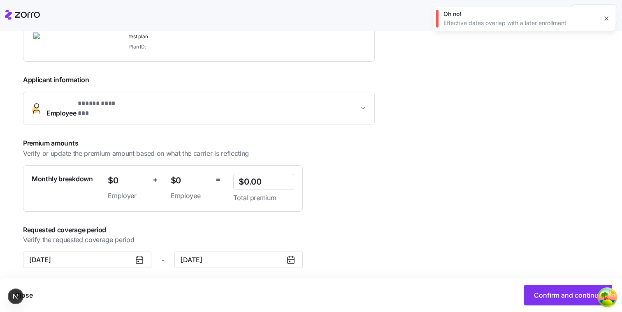
click at [292, 255] on icon at bounding box center [291, 260] width 10 height 10
click at [274, 252] on input "December 31, 2025" at bounding box center [238, 260] width 128 height 16
click at [370, 226] on span "Requested coverage period" at bounding box center [214, 230] width 382 height 10
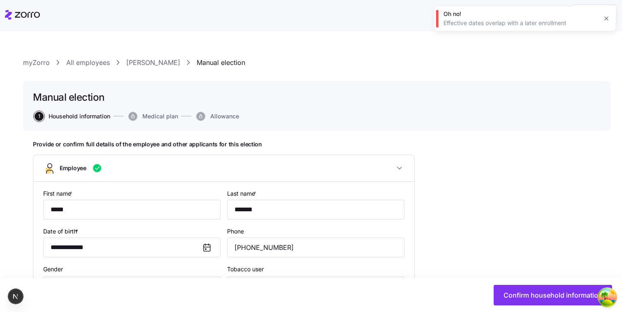
click at [84, 60] on link "All employees" at bounding box center [88, 63] width 44 height 10
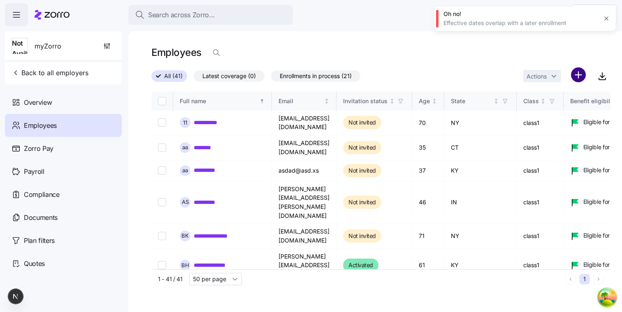
click at [576, 76] on html "**********" at bounding box center [311, 153] width 622 height 307
click at [545, 111] on span "Add a new employee" at bounding box center [551, 110] width 55 height 8
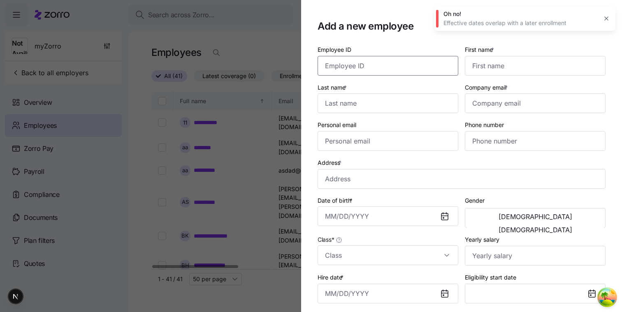
click at [364, 62] on input "Employee ID" at bounding box center [388, 66] width 141 height 20
click at [461, 71] on div "Employee ID" at bounding box center [387, 60] width 147 height 38
click at [472, 71] on input "First name *" at bounding box center [535, 66] width 141 height 20
type input "Yaroslav"
click at [410, 102] on input "Last name *" at bounding box center [388, 103] width 141 height 20
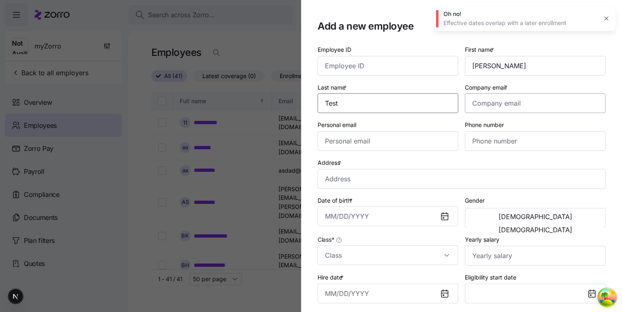
type input "Test"
click at [547, 107] on input "Company email *" at bounding box center [535, 103] width 141 height 20
type input "test@gmail.com"
click at [441, 151] on input "Personal email" at bounding box center [388, 141] width 141 height 20
type input "qwertyarik92@gmail.com"
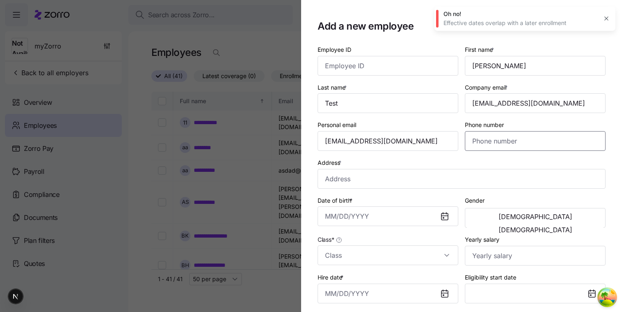
click at [512, 150] on input "Phone number" at bounding box center [535, 141] width 141 height 20
type input "(212) 555-2709"
click at [415, 174] on input "Address *" at bounding box center [462, 179] width 288 height 20
type input "Avenue of the Giants, Redcrest, CA, USA"
click at [385, 216] on input "Date of birth *" at bounding box center [388, 216] width 141 height 20
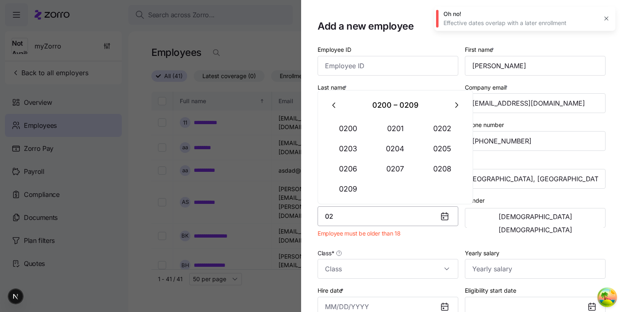
type input "0"
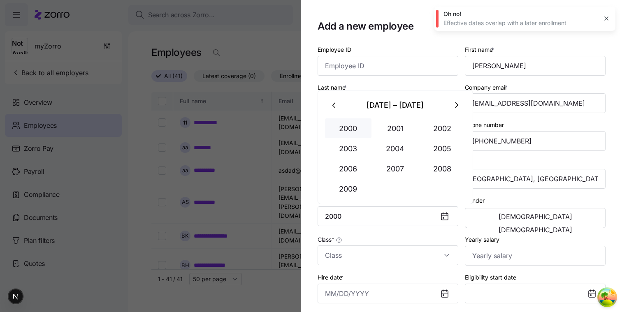
click at [361, 137] on button "2000" at bounding box center [348, 128] width 47 height 20
click at [354, 135] on button "Jan" at bounding box center [348, 128] width 47 height 20
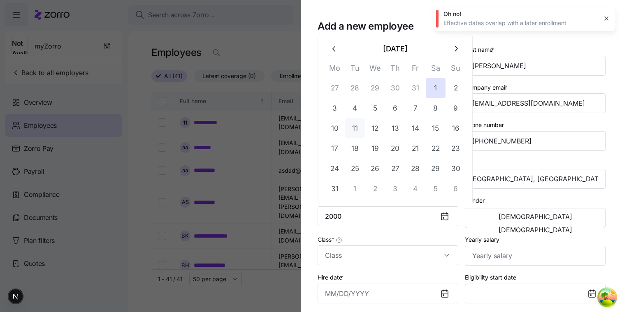
click at [353, 130] on button "11" at bounding box center [355, 128] width 20 height 20
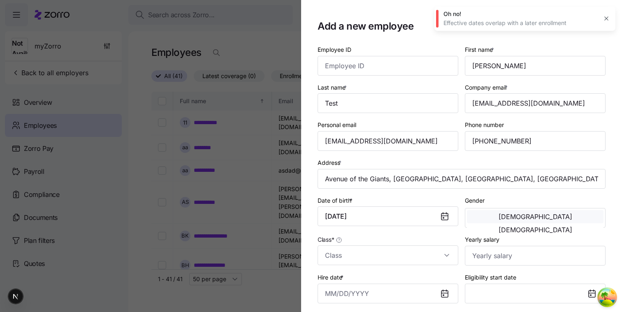
type input "January 11, 2000"
click at [493, 218] on button "[DEMOGRAPHIC_DATA]" at bounding box center [535, 216] width 137 height 13
drag, startPoint x: 493, startPoint y: 218, endPoint x: 427, endPoint y: 248, distance: 73.3
click at [427, 248] on input "Class *" at bounding box center [388, 256] width 141 height 20
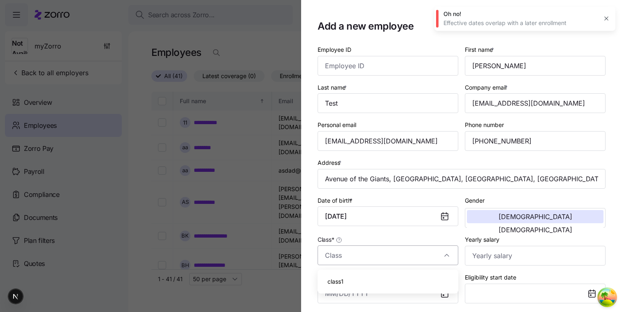
click at [397, 278] on div "class1" at bounding box center [388, 281] width 134 height 17
type input "class1"
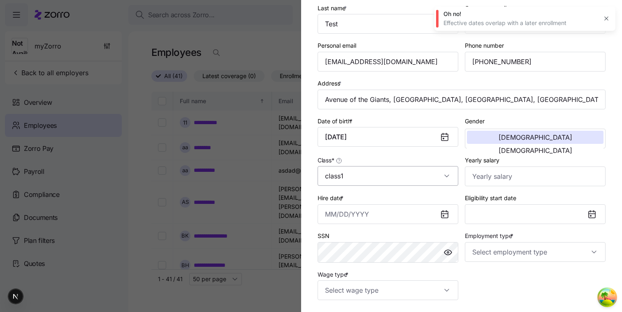
scroll to position [88, 0]
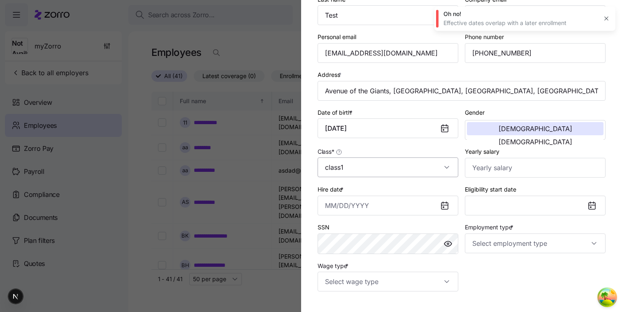
click at [337, 211] on input "Hire date *" at bounding box center [388, 206] width 141 height 20
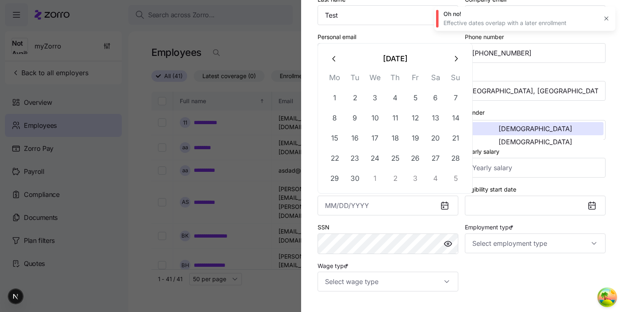
click at [337, 95] on button "1" at bounding box center [335, 98] width 20 height 20
type input "September 1, 2025"
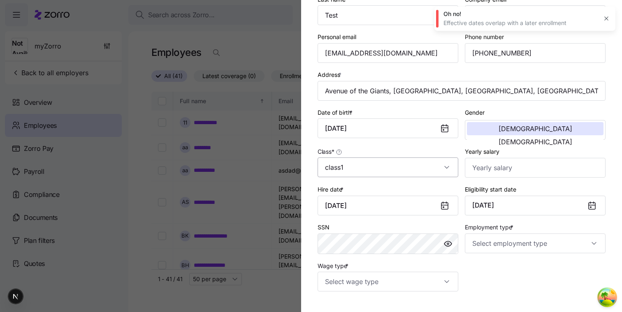
click at [483, 239] on input "Employment type *" at bounding box center [535, 244] width 141 height 20
click at [490, 272] on span "Full Time" at bounding box center [487, 270] width 24 height 9
type input "Full Time"
drag, startPoint x: 427, startPoint y: 248, endPoint x: 417, endPoint y: 284, distance: 36.9
click at [417, 284] on input "Wage type *" at bounding box center [388, 282] width 141 height 20
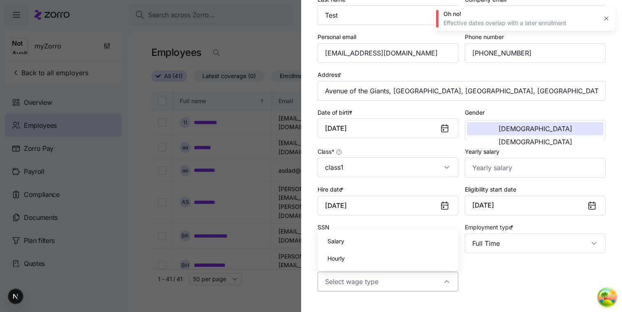
click at [398, 259] on div "Hourly" at bounding box center [388, 258] width 134 height 17
type input "Hourly"
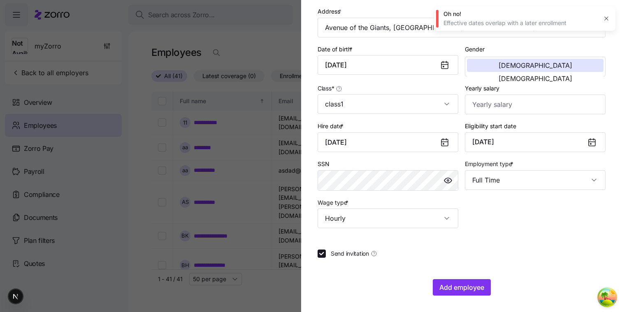
drag, startPoint x: 417, startPoint y: 284, endPoint x: 327, endPoint y: 253, distance: 95.9
click at [327, 253] on label "Send invitation" at bounding box center [351, 254] width 51 height 8
click at [326, 253] on input "Send invitation" at bounding box center [322, 254] width 8 height 8
checkbox input "false"
click at [446, 281] on button "Add employee" at bounding box center [462, 287] width 58 height 16
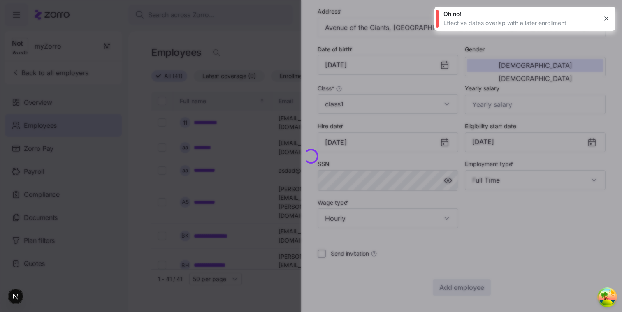
click at [607, 20] on icon "button" at bounding box center [606, 18] width 7 height 7
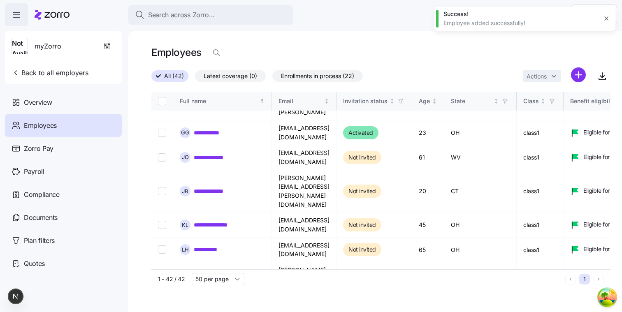
scroll to position [726, 0]
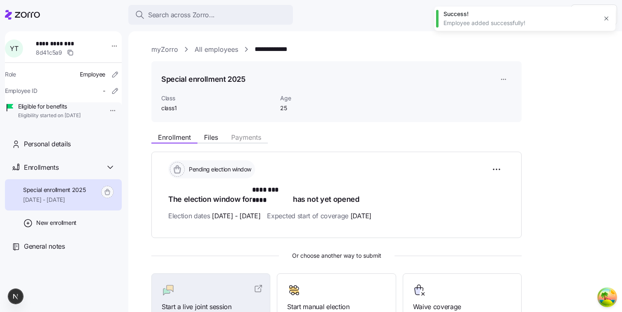
scroll to position [98, 0]
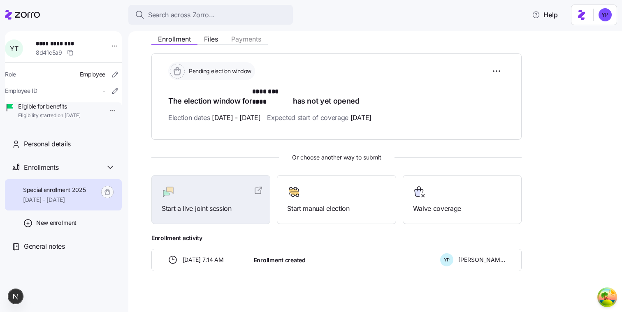
click at [366, 204] on span "Start manual election" at bounding box center [336, 209] width 98 height 10
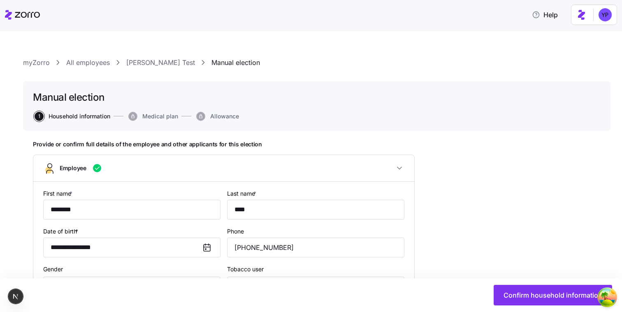
click at [535, 298] on span "Confirm household information" at bounding box center [552, 295] width 99 height 10
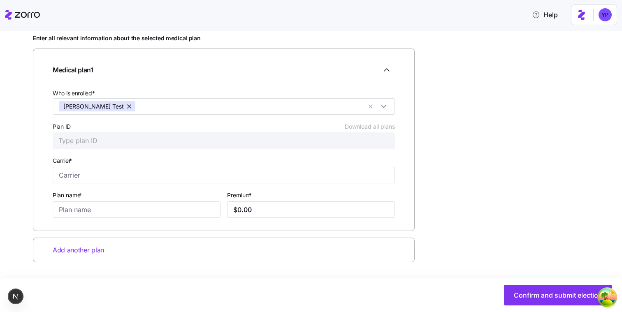
scroll to position [108, 0]
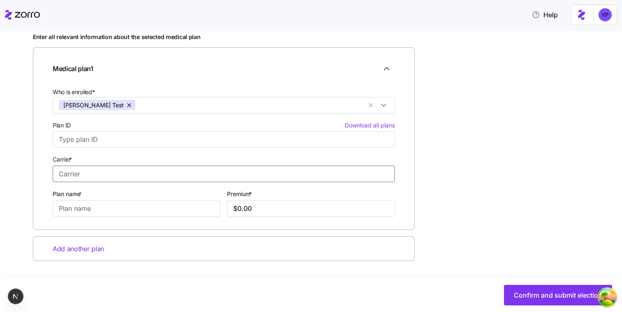
click at [382, 170] on input "Carrier *" at bounding box center [224, 174] width 342 height 16
click at [352, 190] on div "Anthem" at bounding box center [224, 195] width 338 height 17
type input "Anthem"
drag, startPoint x: 327, startPoint y: 253, endPoint x: 202, endPoint y: 210, distance: 132.5
click at [202, 210] on input "Plan name *" at bounding box center [137, 208] width 168 height 16
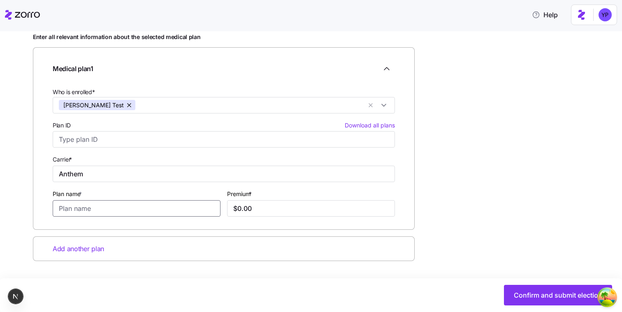
click at [86, 210] on input "Plan name *" at bounding box center [137, 208] width 168 height 16
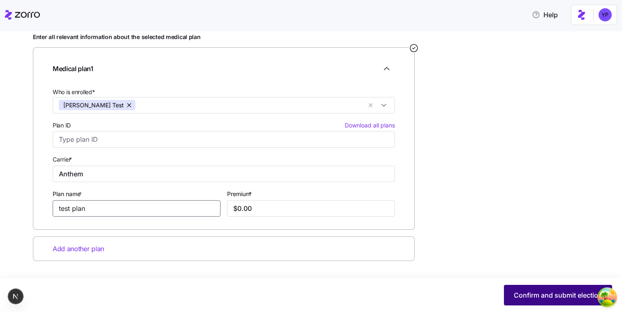
type input "test plan"
click at [524, 295] on span "Confirm and submit election" at bounding box center [558, 295] width 88 height 10
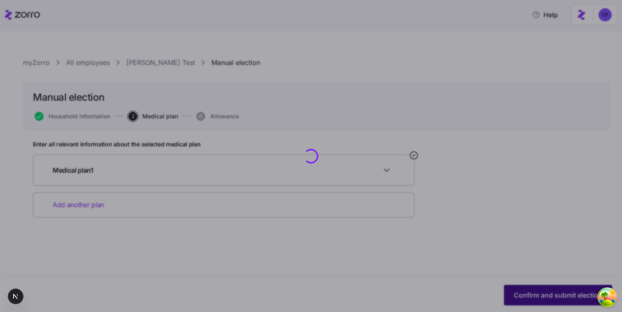
scroll to position [0, 0]
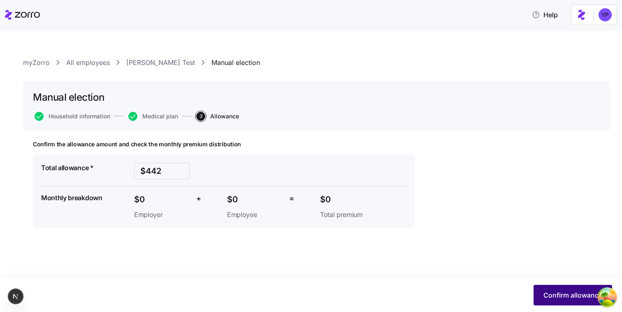
click at [589, 300] on button "Confirm allowance" at bounding box center [572, 295] width 79 height 21
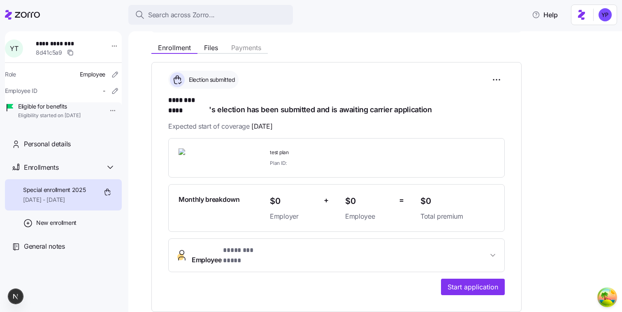
scroll to position [101, 0]
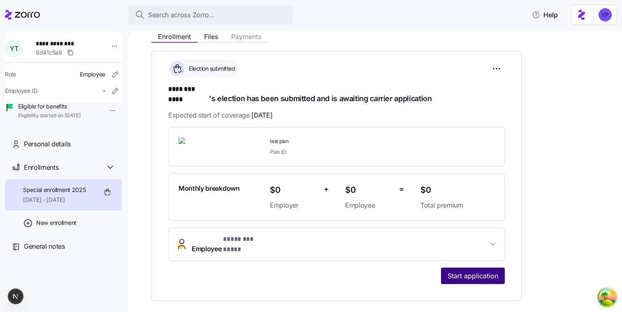
click at [495, 268] on button "Start application" at bounding box center [473, 276] width 64 height 16
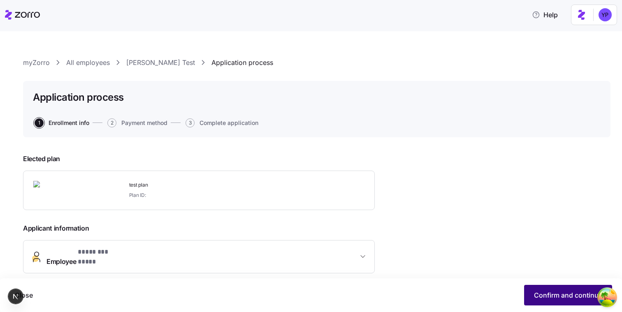
click at [560, 305] on button "Confirm and continue" at bounding box center [568, 295] width 88 height 21
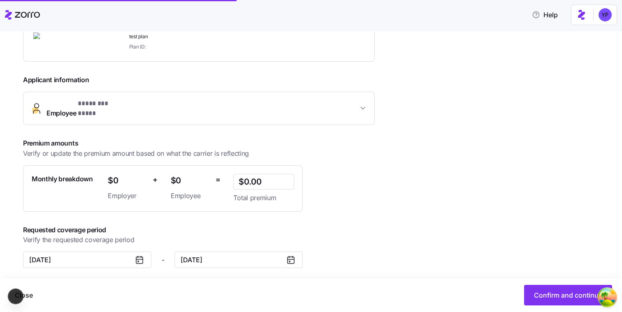
scroll to position [148, 0]
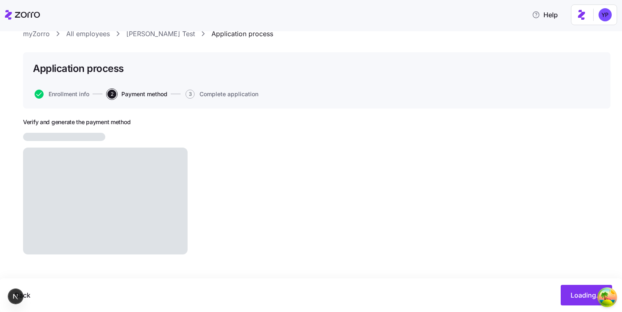
scroll to position [25, 0]
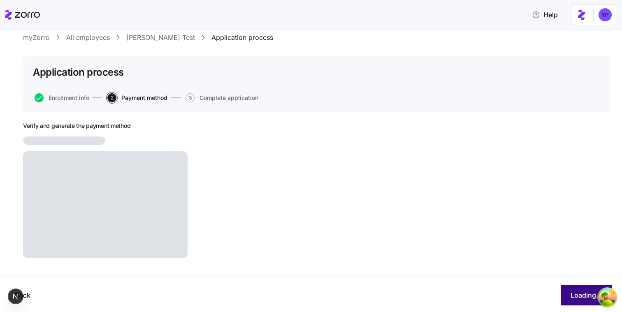
click at [566, 293] on button "Loading..." at bounding box center [586, 295] width 51 height 21
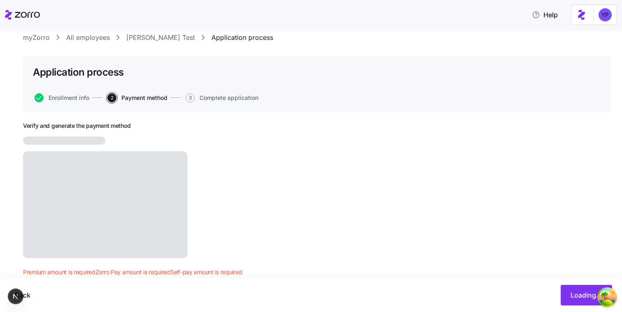
scroll to position [44, 0]
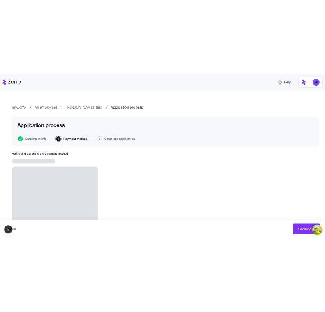
scroll to position [29, 0]
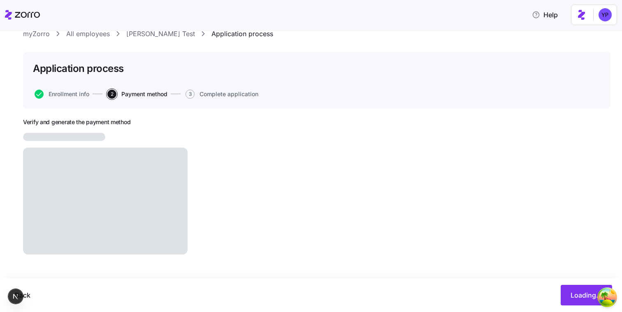
click at [269, 166] on div "Verify and generate the payment method" at bounding box center [214, 189] width 382 height 143
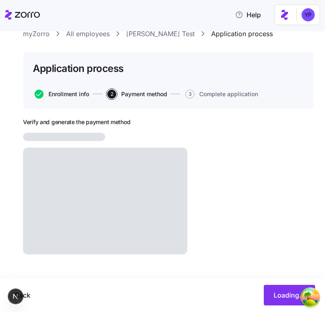
click at [51, 94] on span "Enrollment info" at bounding box center [69, 94] width 41 height 6
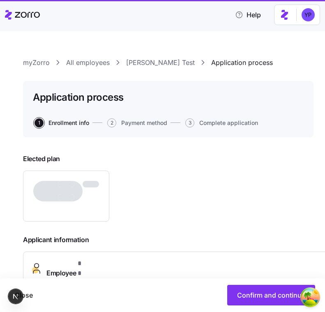
type input "$0.00"
type input "[DATE]"
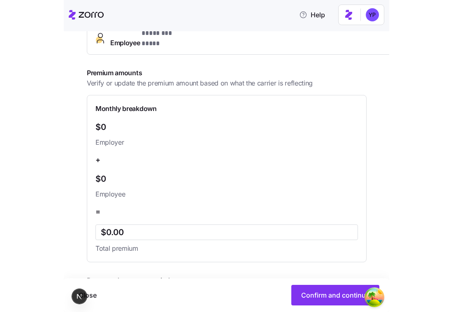
scroll to position [294, 0]
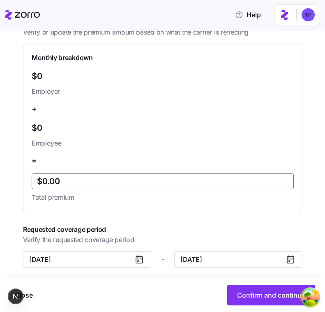
click at [117, 177] on input "$0.00" at bounding box center [163, 182] width 262 height 16
drag, startPoint x: 46, startPoint y: 172, endPoint x: 35, endPoint y: 173, distance: 12.0
click at [35, 174] on input "$0.00" at bounding box center [163, 182] width 262 height 16
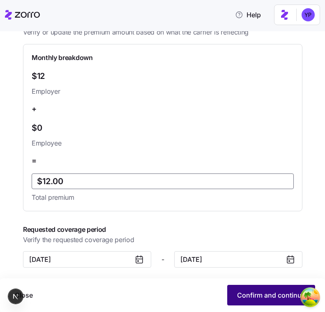
type input "$12.00"
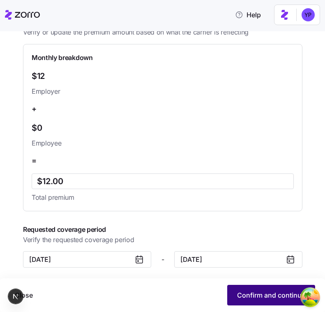
click at [236, 287] on button "Confirm and continue" at bounding box center [271, 295] width 88 height 21
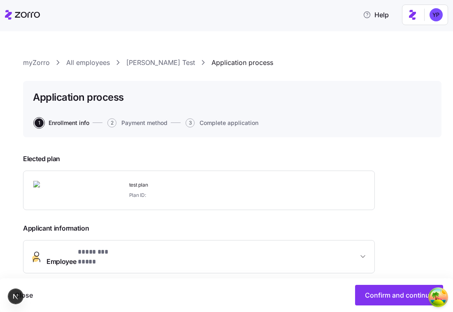
click at [146, 60] on link "Yaroslav Test" at bounding box center [160, 63] width 69 height 10
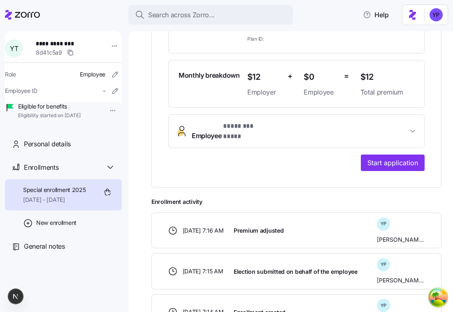
scroll to position [266, 0]
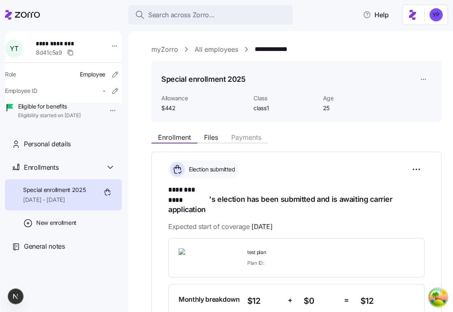
scroll to position [85, 0]
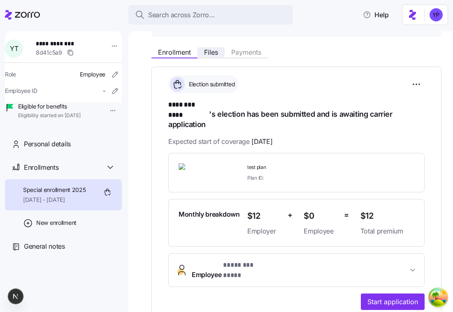
click at [219, 51] on button "Files" at bounding box center [210, 52] width 27 height 10
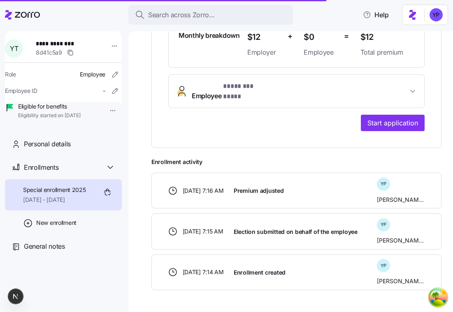
scroll to position [263, 0]
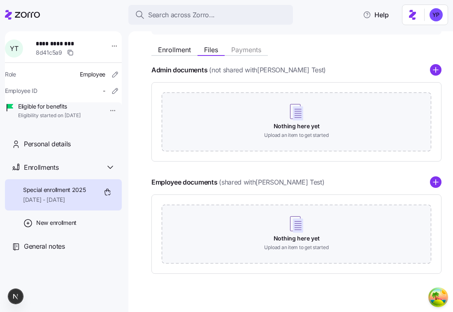
scroll to position [99, 0]
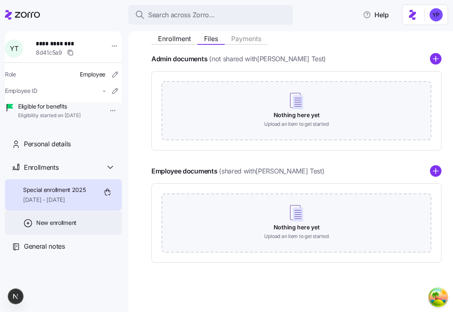
click at [49, 227] on span "New enrollment" at bounding box center [56, 223] width 40 height 8
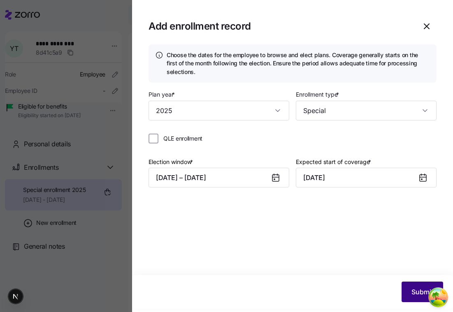
click at [413, 298] on button "Submit" at bounding box center [422, 292] width 42 height 21
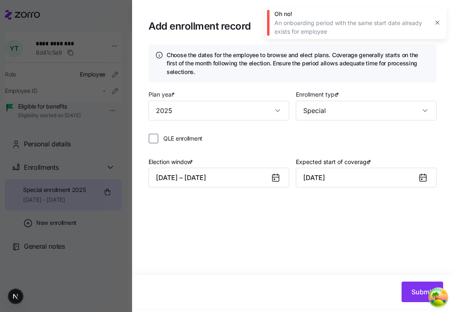
click at [440, 20] on icon "button" at bounding box center [437, 22] width 7 height 7
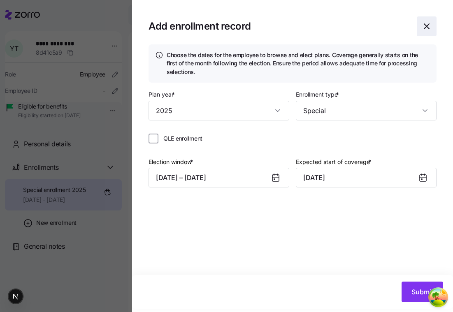
click at [434, 24] on span "button" at bounding box center [426, 26] width 19 height 19
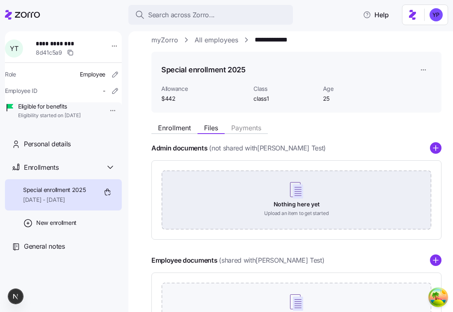
scroll to position [0, 0]
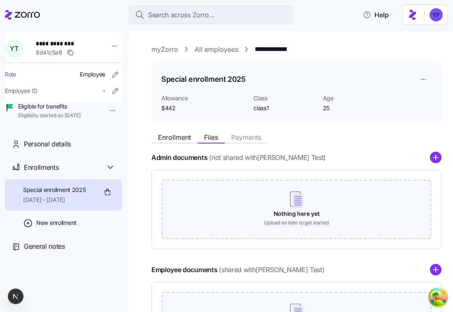
click at [425, 74] on html "**********" at bounding box center [226, 153] width 453 height 307
click at [377, 78] on html "**********" at bounding box center [226, 153] width 453 height 307
click at [245, 121] on div "Special enrollment 2025 Allowance $442 Class class1 Age 25" at bounding box center [296, 91] width 290 height 61
click at [186, 134] on span "Enrollment" at bounding box center [174, 137] width 33 height 7
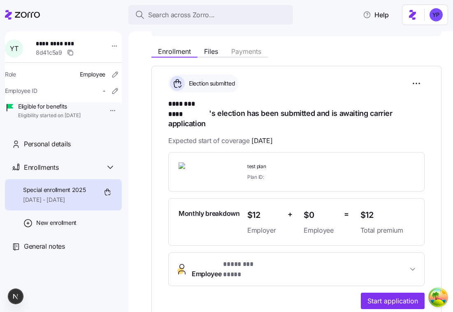
scroll to position [86, 0]
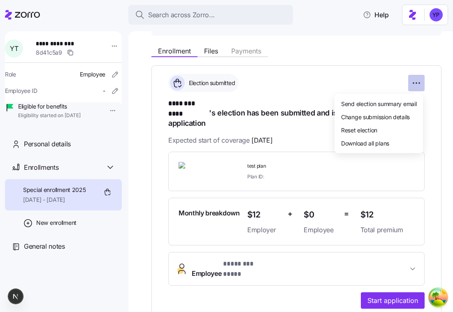
click at [412, 81] on html "**********" at bounding box center [226, 153] width 453 height 307
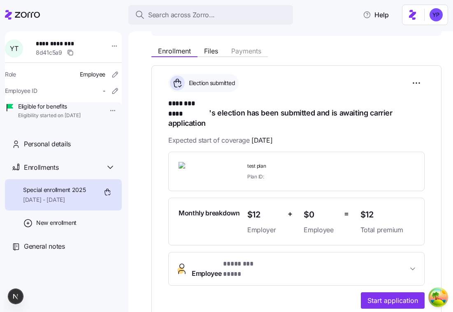
click at [376, 83] on html "**********" at bounding box center [226, 153] width 453 height 307
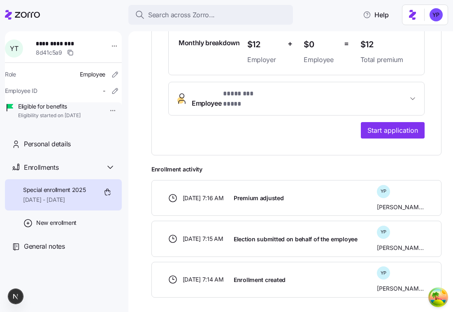
scroll to position [266, 0]
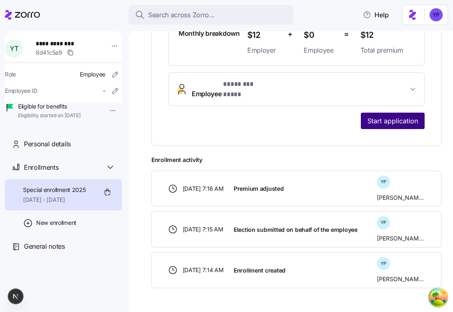
click at [380, 113] on button "Start application" at bounding box center [393, 121] width 64 height 16
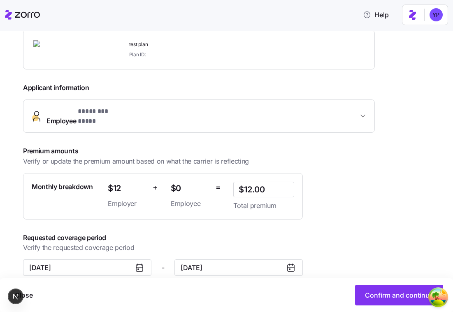
scroll to position [148, 0]
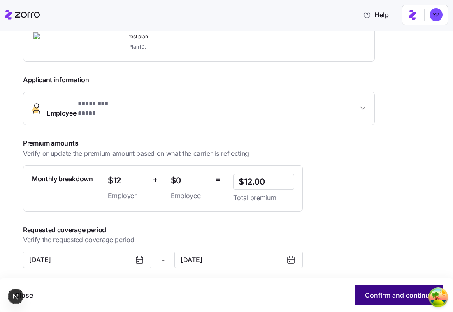
click at [372, 296] on span "Confirm and continue" at bounding box center [399, 295] width 68 height 10
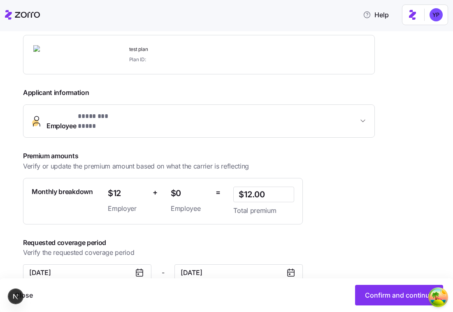
scroll to position [148, 0]
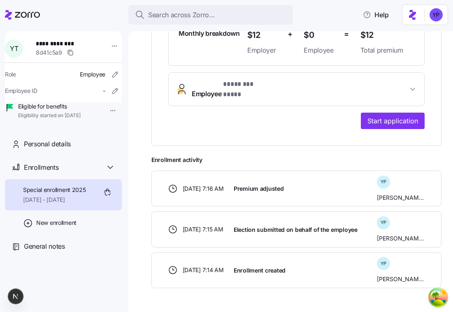
scroll to position [265, 0]
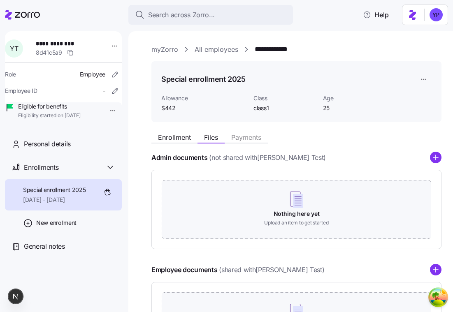
click at [25, 13] on icon at bounding box center [27, 15] width 25 height 6
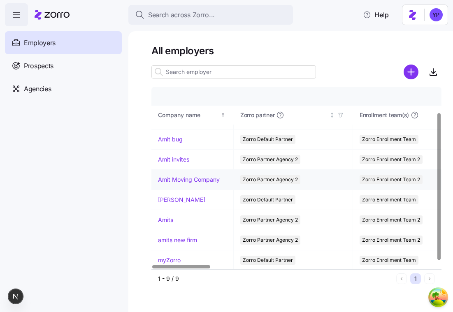
scroll to position [36, 0]
click at [176, 257] on link "myZorro" at bounding box center [169, 260] width 23 height 8
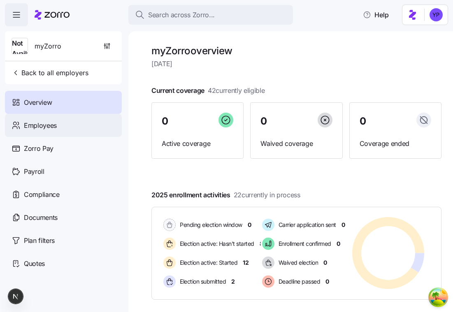
click at [91, 126] on div "Employees" at bounding box center [63, 125] width 117 height 23
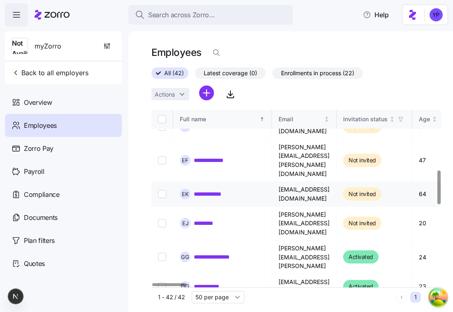
scroll to position [320, 0]
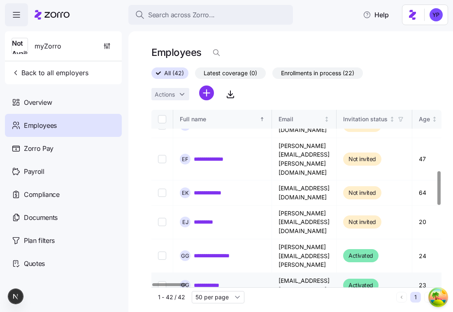
click at [207, 281] on link "**********" at bounding box center [211, 285] width 35 height 8
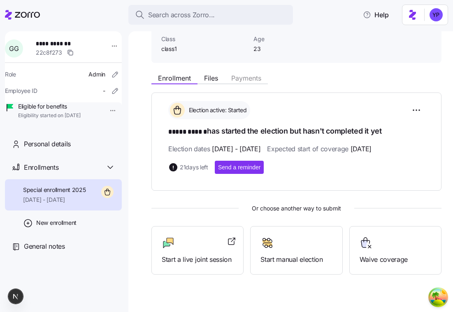
scroll to position [70, 0]
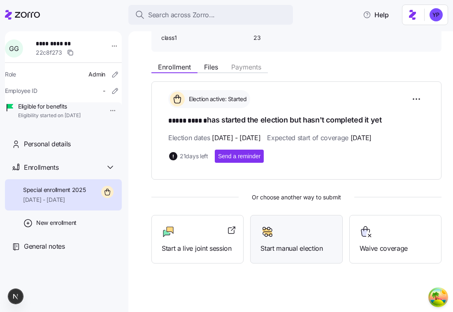
click at [282, 224] on div "Start manual election" at bounding box center [296, 239] width 92 height 49
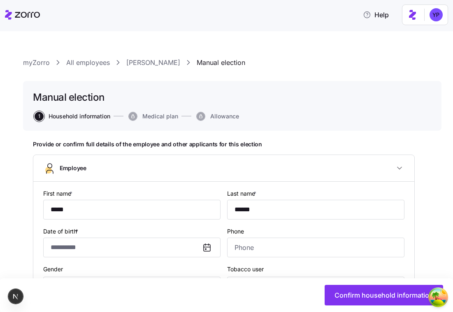
type input "**********"
type input "(208) 954-0702"
type input "class1"
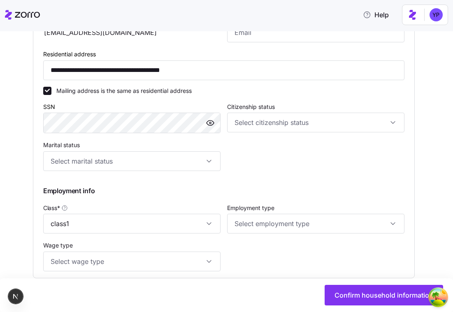
scroll to position [316, 0]
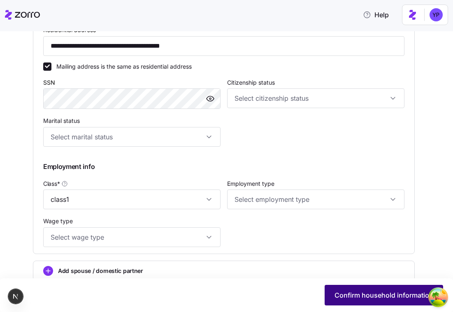
click at [366, 301] on button "Confirm household information" at bounding box center [384, 295] width 118 height 21
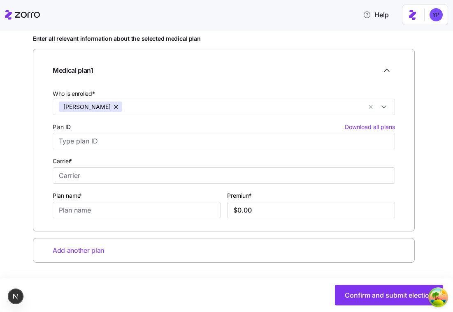
scroll to position [108, 0]
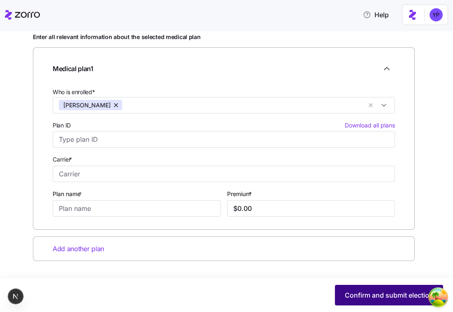
click at [379, 293] on span "Confirm and submit election" at bounding box center [389, 295] width 88 height 10
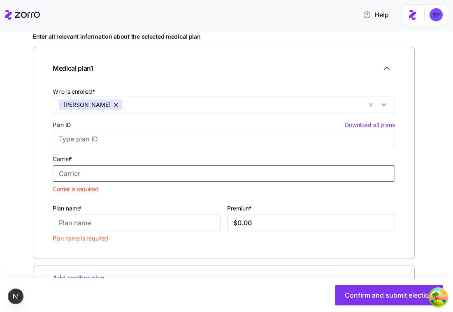
click at [268, 174] on input "Carrier *" at bounding box center [224, 173] width 342 height 16
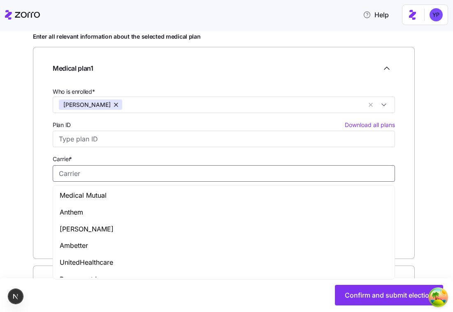
click at [235, 195] on div "Medical Mutual" at bounding box center [224, 195] width 338 height 17
type input "Medical Mutual"
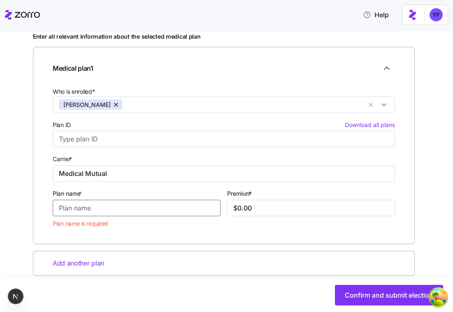
click at [164, 208] on input "Plan name *" at bounding box center [137, 208] width 168 height 16
type input "test plan"
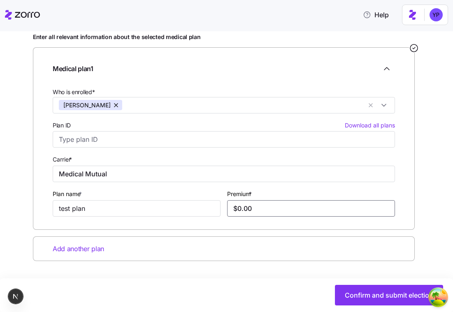
drag, startPoint x: 241, startPoint y: 209, endPoint x: 231, endPoint y: 209, distance: 9.5
click at [231, 209] on input "$0.00" at bounding box center [311, 208] width 168 height 16
click at [245, 209] on input "$0.00" at bounding box center [311, 208] width 168 height 16
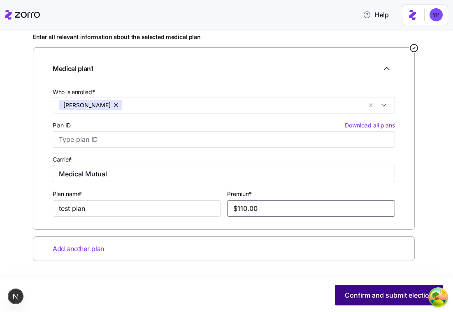
type input "$110.00"
click at [366, 288] on button "Confirm and submit election" at bounding box center [389, 295] width 108 height 21
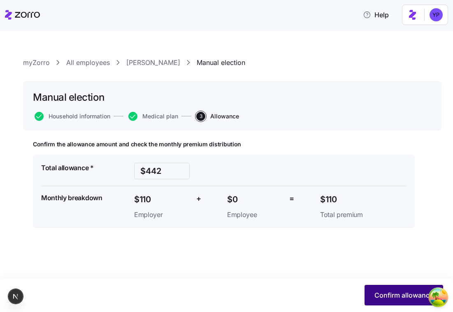
click at [396, 296] on span "Confirm allowance" at bounding box center [403, 295] width 59 height 10
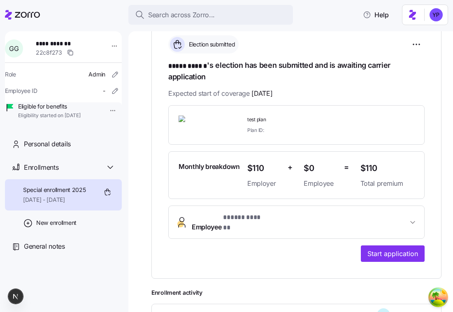
scroll to position [129, 0]
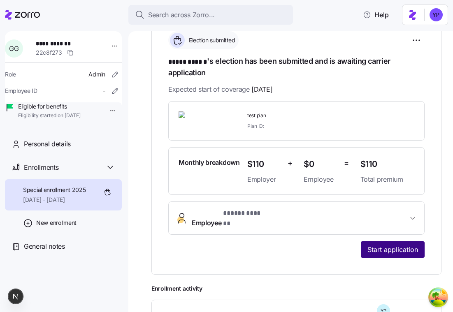
click at [392, 245] on span "Start application" at bounding box center [392, 250] width 51 height 10
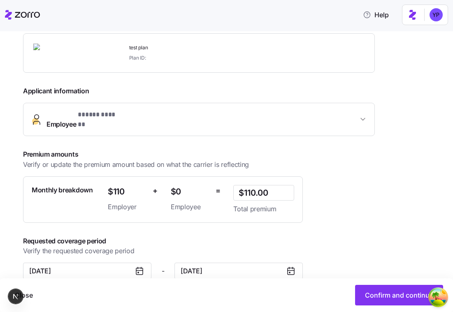
scroll to position [142, 0]
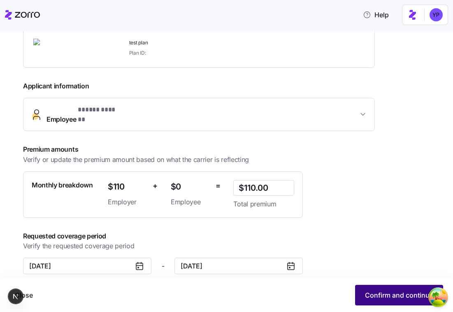
click at [390, 293] on span "Confirm and continue" at bounding box center [399, 295] width 68 height 10
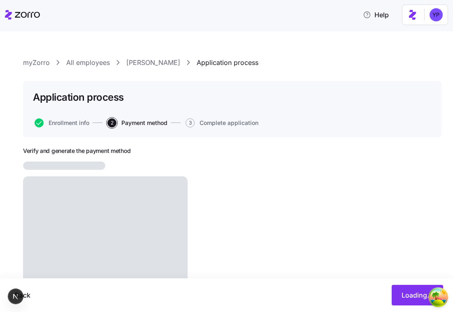
scroll to position [29, 0]
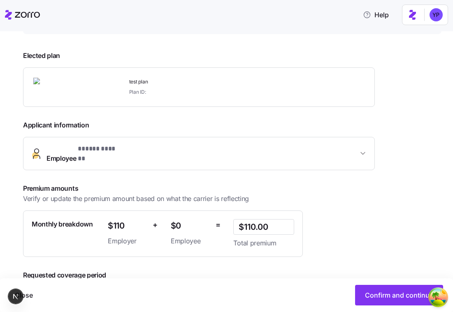
scroll to position [148, 0]
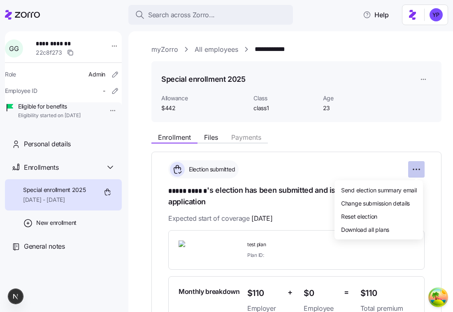
click at [413, 169] on html "**********" at bounding box center [226, 153] width 453 height 307
click at [362, 186] on span "Send election summary email" at bounding box center [378, 190] width 75 height 8
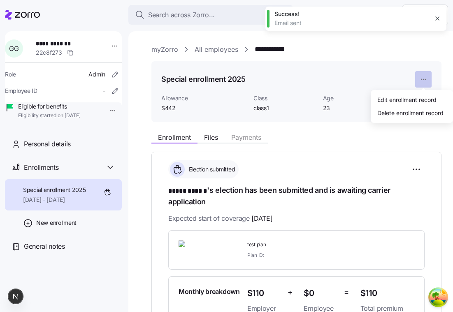
click at [424, 80] on html "**********" at bounding box center [226, 153] width 453 height 307
click at [332, 107] on html "**********" at bounding box center [226, 153] width 453 height 307
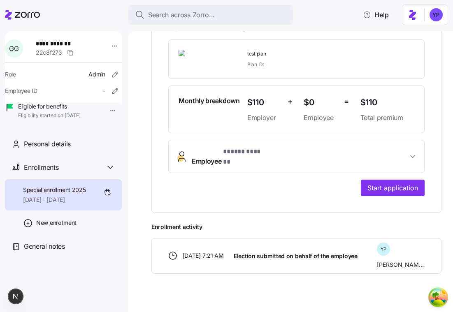
scroll to position [183, 0]
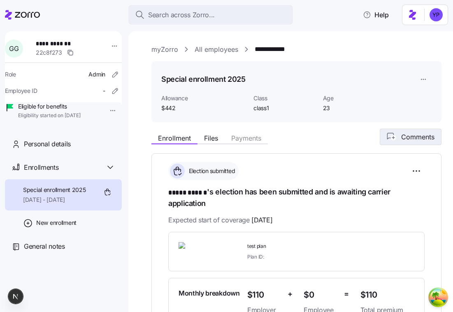
click at [391, 137] on circle "button" at bounding box center [393, 137] width 5 height 5
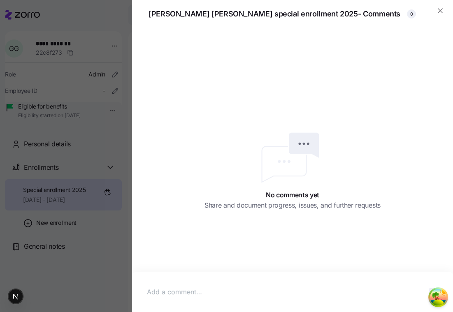
click at [248, 284] on div at bounding box center [292, 292] width 304 height 23
click at [430, 289] on icon "Open Tanstack query devtools" at bounding box center [438, 297] width 16 height 16
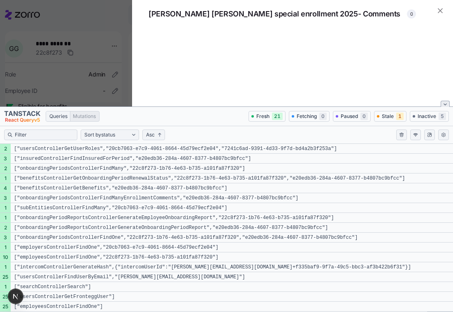
click at [445, 103] on icon "Close tanstack query devtools" at bounding box center [444, 104] width 3 height 3
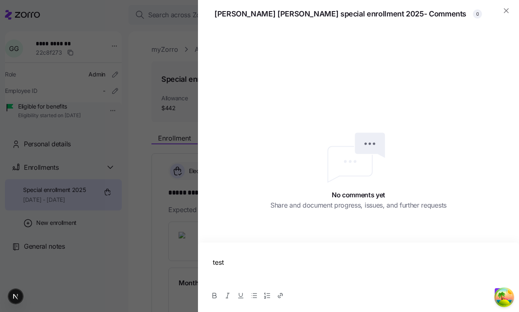
click at [452, 10] on div "[PERSON_NAME] special enrollment 2025 - Comments 0" at bounding box center [358, 14] width 288 height 12
click at [452, 10] on icon "button" at bounding box center [506, 11] width 8 height 8
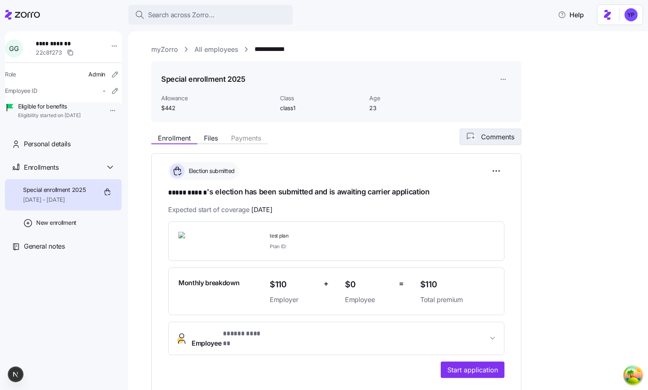
click at [452, 134] on span "Comments" at bounding box center [497, 137] width 33 height 10
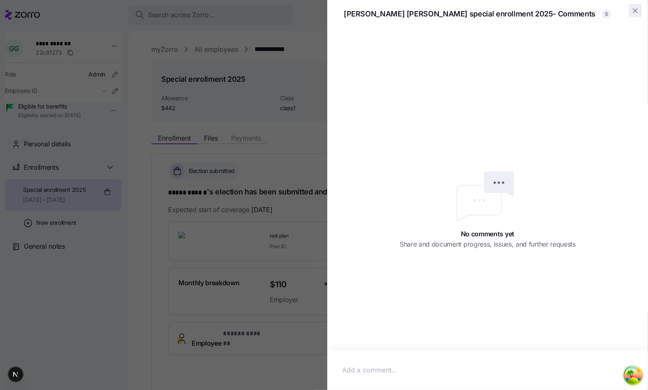
click at [452, 14] on icon "button" at bounding box center [635, 11] width 8 height 8
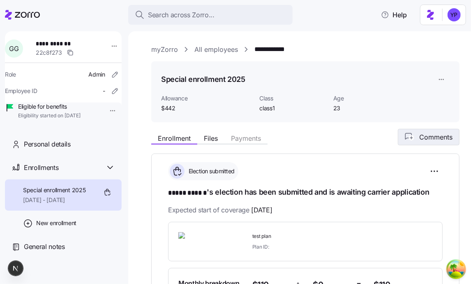
click at [440, 129] on div "Comments" at bounding box center [429, 137] width 62 height 16
click at [420, 139] on span "Comments" at bounding box center [436, 137] width 33 height 10
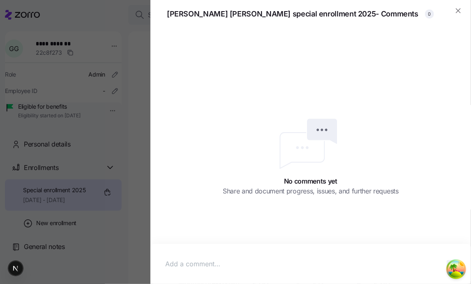
click at [331, 256] on div at bounding box center [311, 263] width 304 height 23
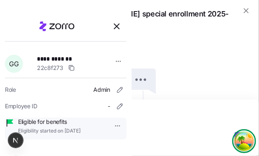
click at [236, 133] on icon "Open Tanstack query devtools" at bounding box center [244, 141] width 16 height 16
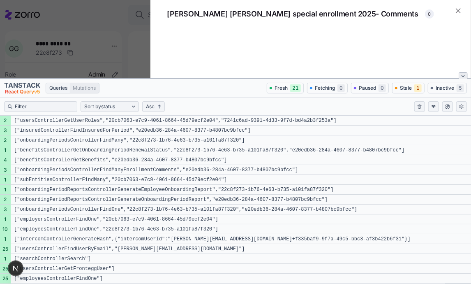
click at [452, 73] on button "Close tanstack query devtools" at bounding box center [463, 75] width 9 height 6
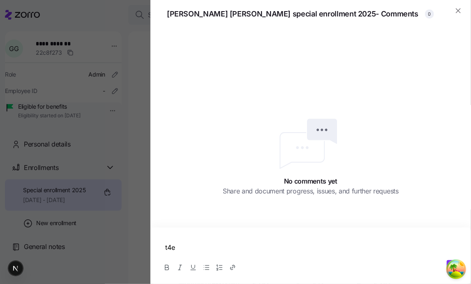
click at [420, 81] on div "No comments yet Share and document progress, issues, and further requests" at bounding box center [311, 155] width 321 height 255
click at [452, 270] on icon "Open Tanstack query devtools" at bounding box center [457, 270] width 5 height 2
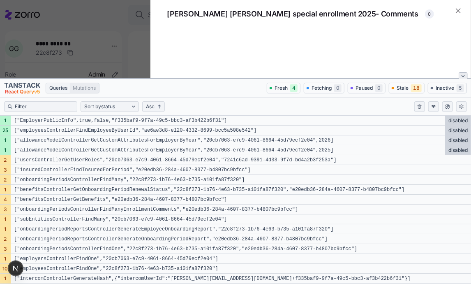
click at [452, 77] on icon "Close tanstack query devtools" at bounding box center [463, 75] width 3 height 3
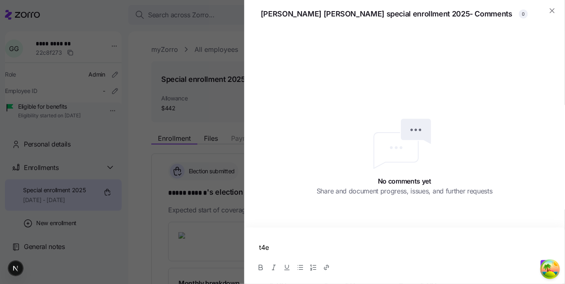
click at [316, 107] on div "No comments yet Share and document progress, issues, and further requests" at bounding box center [404, 155] width 321 height 255
click at [323, 166] on div "No comments yet Share and document progress, issues, and further requests" at bounding box center [404, 155] width 321 height 255
click at [452, 263] on circle "Open Tanstack query devtools" at bounding box center [550, 269] width 16 height 16
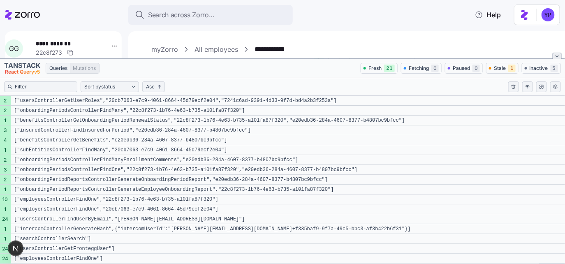
click at [558, 58] on icon "Close tanstack query devtools" at bounding box center [557, 56] width 3 height 3
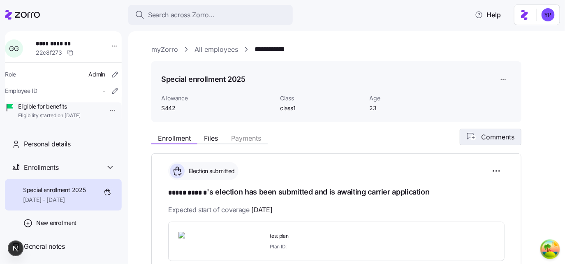
click at [479, 143] on button "Comments" at bounding box center [491, 137] width 62 height 16
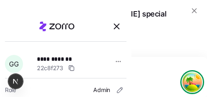
click at [189, 79] on icon "Open Tanstack query devtools" at bounding box center [189, 81] width 2 height 4
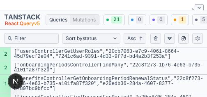
click at [199, 32] on div "Sort by status Sort by query hash Sort by last updated Asc" at bounding box center [103, 39] width 207 height 18
click at [199, 34] on body "**********" at bounding box center [103, 46] width 207 height 92
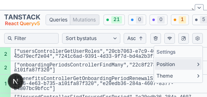
click at [183, 61] on div "Position" at bounding box center [178, 64] width 47 height 11
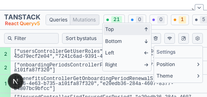
click at [143, 34] on button "Top" at bounding box center [127, 29] width 47 height 11
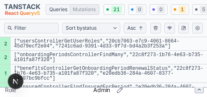
click at [196, 89] on button "Close tanstack query devtools" at bounding box center [199, 90] width 9 height 6
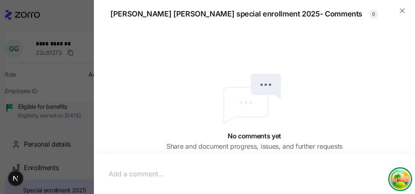
click at [394, 179] on circle "Open Tanstack query devtools" at bounding box center [400, 179] width 16 height 16
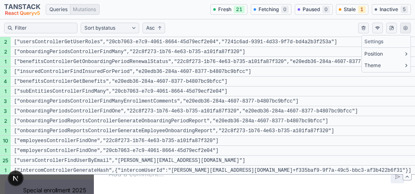
click at [406, 25] on body "**********" at bounding box center [207, 94] width 415 height 189
click at [334, 74] on button "Left" at bounding box center [334, 77] width 47 height 11
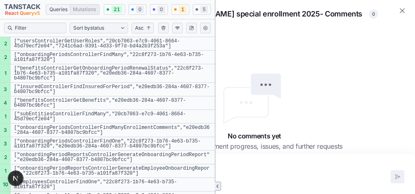
click at [216, 185] on icon "Close tanstack query devtools" at bounding box center [217, 185] width 3 height 3
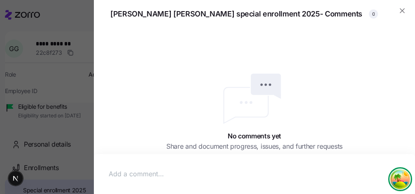
click at [401, 180] on circle "Open Tanstack query devtools" at bounding box center [400, 179] width 16 height 16
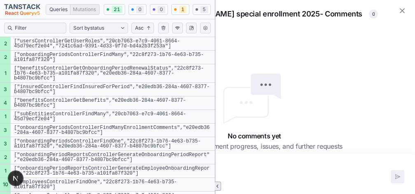
click at [215, 184] on button "Close tanstack query devtools" at bounding box center [218, 185] width 6 height 9
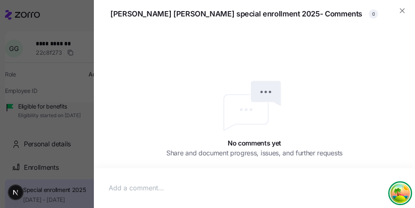
click at [399, 188] on circle "Open Tanstack query devtools" at bounding box center [400, 193] width 16 height 16
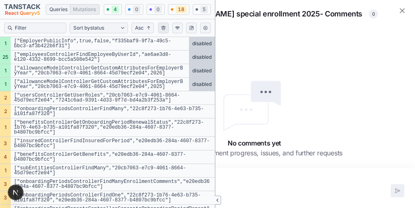
click at [162, 31] on button "Clear query cache" at bounding box center [163, 28] width 11 height 11
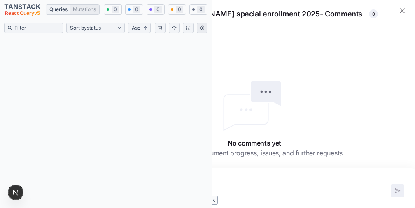
click at [200, 30] on body "**********" at bounding box center [207, 101] width 415 height 203
click at [202, 39] on div "Settings" at bounding box center [216, 42] width 47 height 12
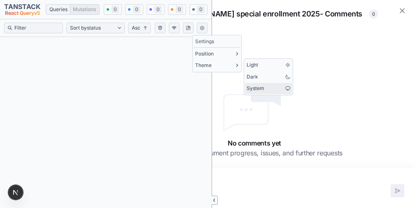
click at [257, 86] on span "System" at bounding box center [255, 89] width 18 height 8
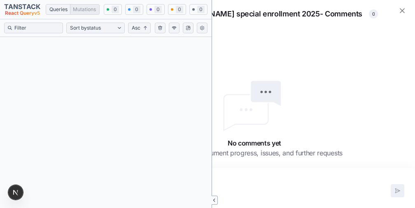
click at [290, 93] on div "No comments yet Share and document progress, issues, and further requests" at bounding box center [254, 118] width 321 height 180
click at [211, 198] on button "Close tanstack query devtools" at bounding box center [214, 200] width 6 height 9
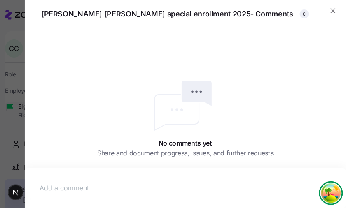
click at [333, 198] on ellipse "Open Tanstack query devtools" at bounding box center [331, 203] width 14 height 16
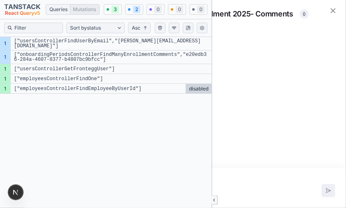
click at [273, 180] on div at bounding box center [185, 187] width 304 height 23
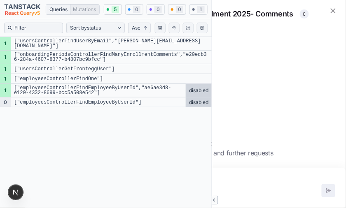
click at [267, 188] on p at bounding box center [184, 188] width 291 height 10
click at [327, 188] on icon "button" at bounding box center [328, 191] width 7 height 7
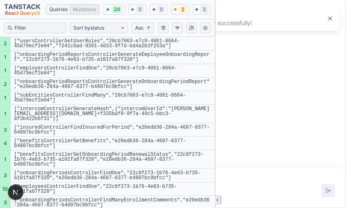
click at [216, 199] on icon "Close tanstack query devtools" at bounding box center [216, 200] width 1 height 2
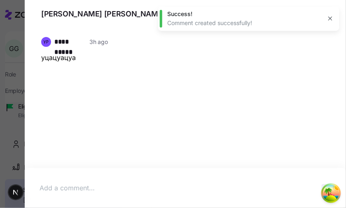
click at [329, 18] on icon "button" at bounding box center [330, 19] width 4 height 4
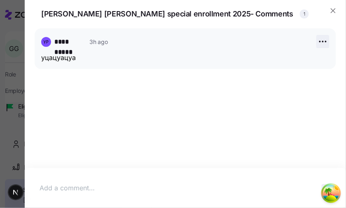
click at [325, 42] on icon "button" at bounding box center [325, 41] width 1 height 1
click at [308, 81] on div "Delete" at bounding box center [309, 86] width 35 height 13
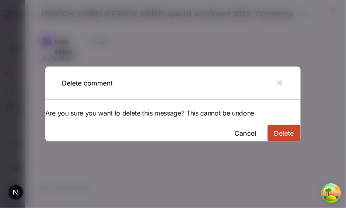
click at [276, 128] on span "Delete" at bounding box center [284, 133] width 20 height 10
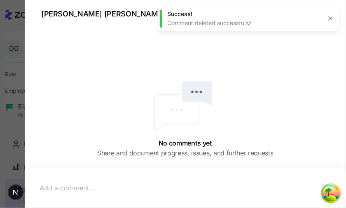
click at [331, 16] on icon "button" at bounding box center [330, 18] width 7 height 7
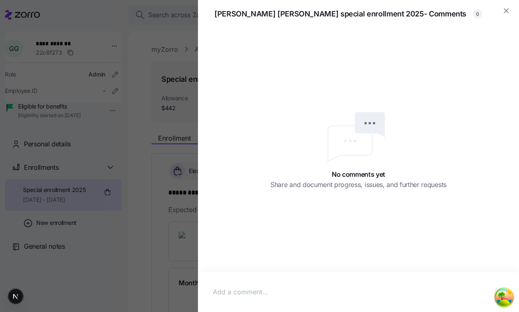
click at [480, 182] on div "No comments yet Share and document progress, issues, and further requests" at bounding box center [358, 170] width 321 height 284
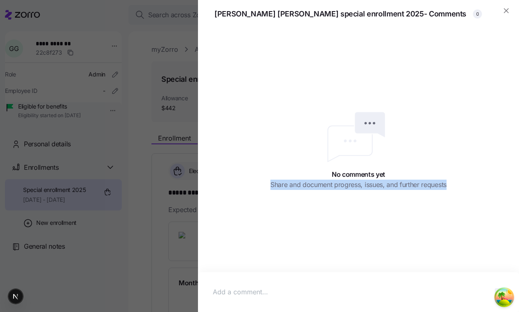
drag, startPoint x: 270, startPoint y: 186, endPoint x: 465, endPoint y: 188, distance: 195.0
click at [465, 188] on div "No comments yet Share and document progress, issues, and further requests" at bounding box center [358, 170] width 321 height 284
copy span "Share and document progress, issues, and further requests"
click at [510, 11] on span "button" at bounding box center [506, 11] width 12 height 12
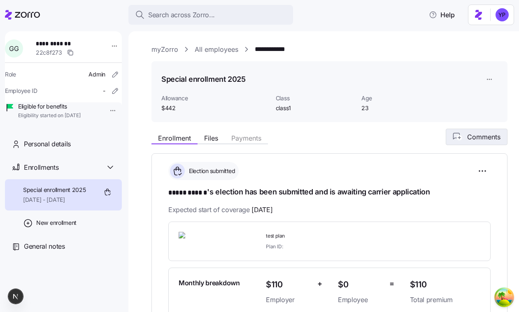
click at [463, 135] on icon "button" at bounding box center [457, 137] width 11 height 9
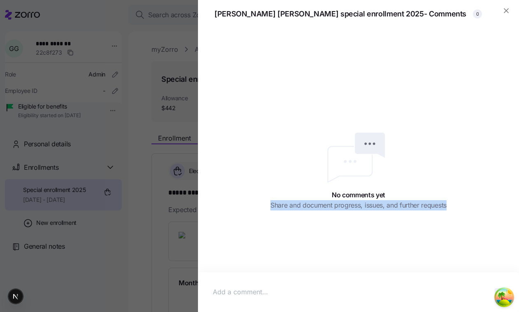
drag, startPoint x: 270, startPoint y: 204, endPoint x: 454, endPoint y: 203, distance: 184.3
click at [454, 203] on div "No comments yet Share and document progress, issues, and further requests" at bounding box center [358, 170] width 321 height 284
copy span "Share and document progress, issues, and further requests"
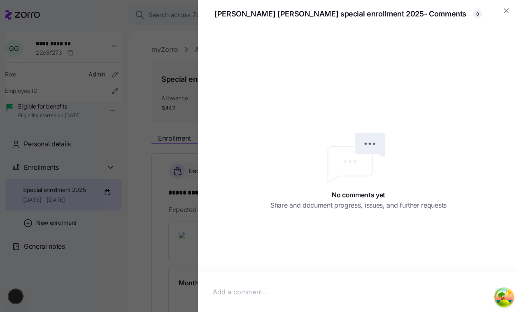
click at [325, 60] on div "No comments yet Share and document progress, issues, and further requests" at bounding box center [358, 170] width 321 height 284
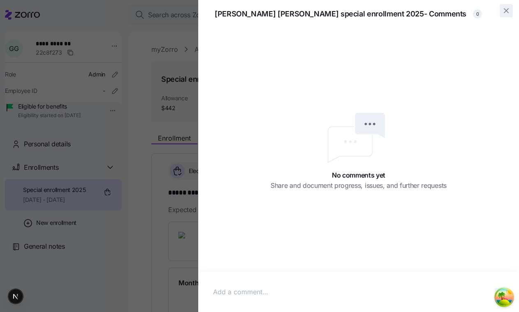
click at [504, 6] on span "button" at bounding box center [506, 11] width 12 height 12
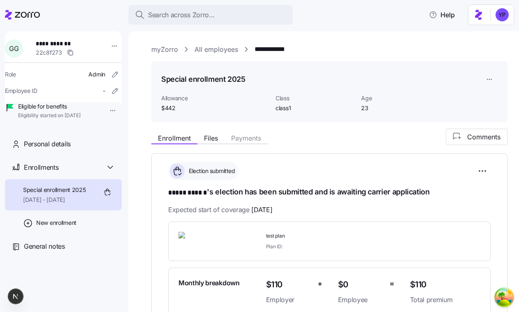
click at [458, 50] on div "**********" at bounding box center [329, 49] width 356 height 10
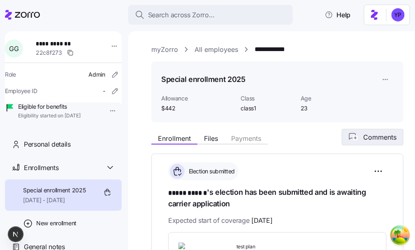
click at [378, 135] on span "Comments" at bounding box center [379, 137] width 33 height 10
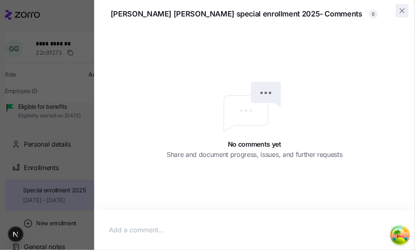
click at [403, 12] on icon "button" at bounding box center [402, 11] width 4 height 4
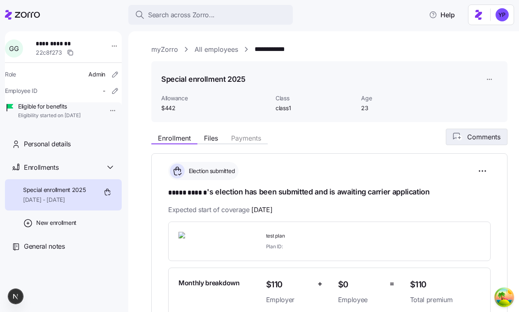
click at [475, 142] on button "Comments" at bounding box center [477, 137] width 62 height 16
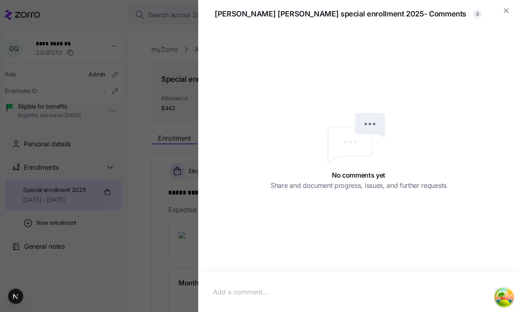
click at [308, 264] on div at bounding box center [358, 292] width 304 height 23
click at [506, 264] on ellipse "Open Tanstack query devtools" at bounding box center [504, 307] width 14 height 16
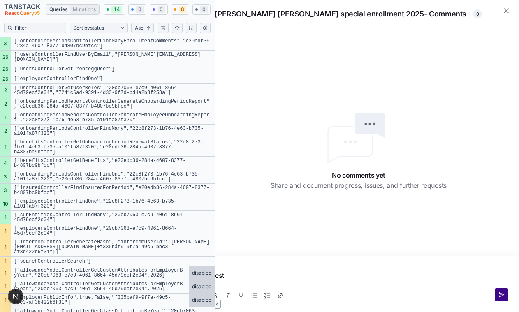
click at [504, 264] on button "button" at bounding box center [502, 294] width 14 height 13
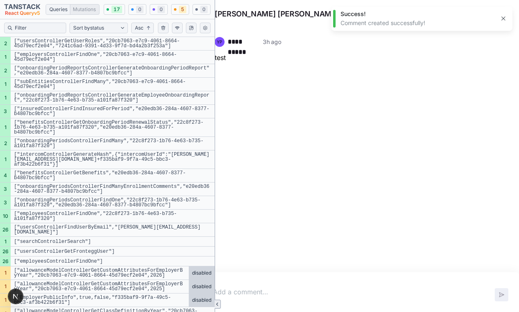
click at [216, 264] on icon "Close tanstack query devtools" at bounding box center [216, 304] width 1 height 2
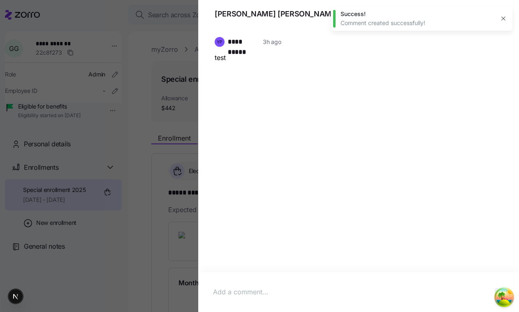
click at [503, 23] on button "button" at bounding box center [504, 19] width 12 height 12
click at [494, 42] on icon "button" at bounding box center [496, 42] width 10 height 10
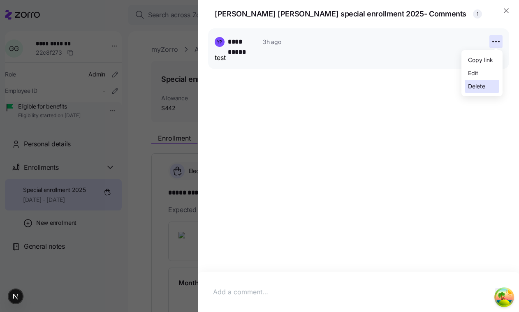
click at [480, 81] on div "Delete" at bounding box center [482, 86] width 35 height 13
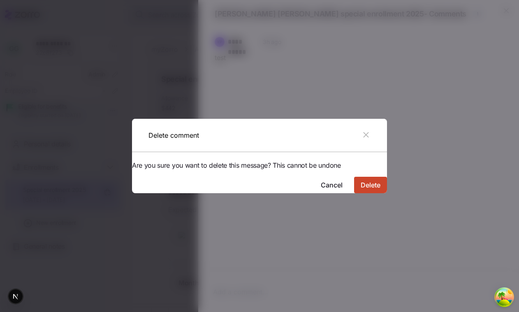
click at [362, 180] on span "Delete" at bounding box center [371, 185] width 20 height 10
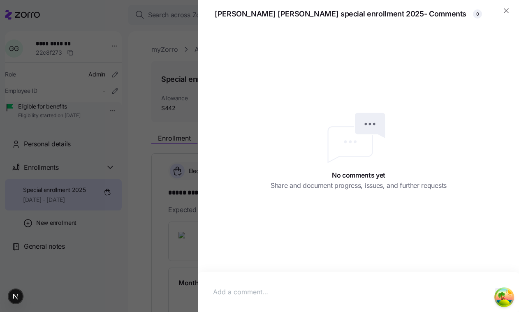
click at [326, 264] on div at bounding box center [358, 292] width 304 height 23
click at [502, 264] on ellipse "Open Tanstack query devtools" at bounding box center [504, 307] width 14 height 16
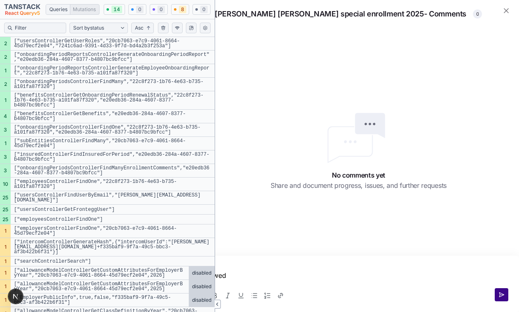
click at [504, 264] on icon "button" at bounding box center [501, 295] width 7 height 7
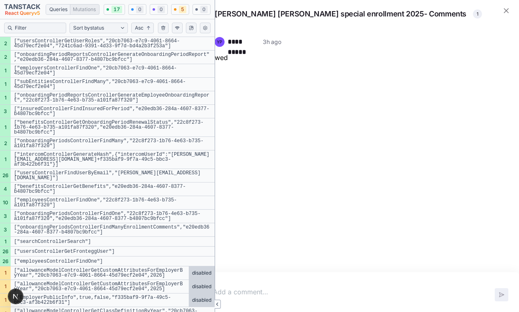
click at [258, 264] on div at bounding box center [358, 292] width 304 height 23
click at [496, 264] on button "button" at bounding box center [502, 294] width 14 height 13
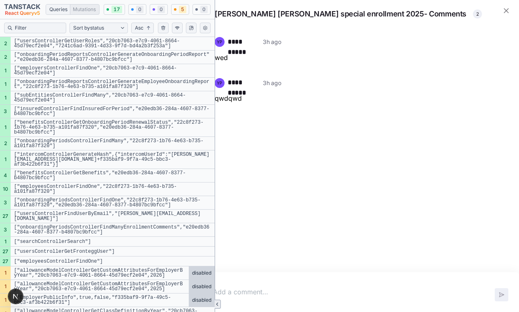
click at [215, 264] on button "Close tanstack query devtools" at bounding box center [218, 304] width 6 height 9
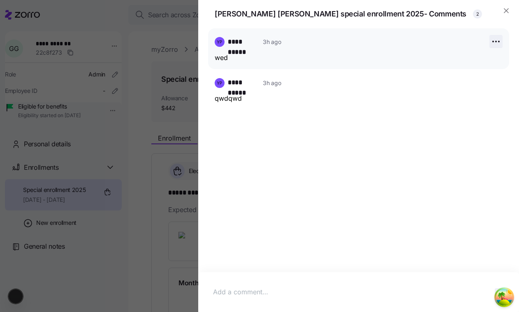
click at [496, 45] on icon "button" at bounding box center [496, 42] width 10 height 10
click at [474, 67] on div "Edit" at bounding box center [482, 73] width 35 height 13
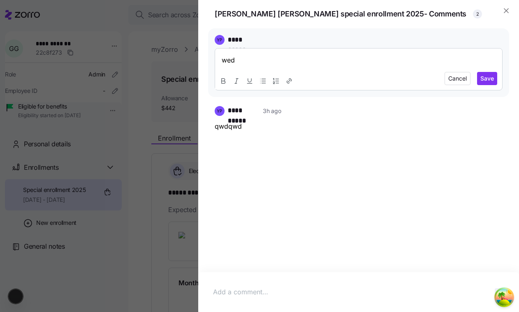
click at [355, 56] on p "wed" at bounding box center [359, 60] width 274 height 10
click at [483, 77] on span "Save" at bounding box center [487, 78] width 14 height 8
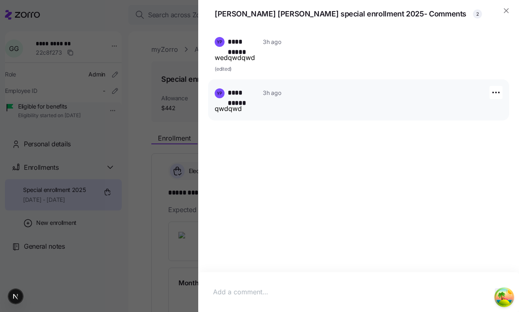
click at [313, 116] on div "**********" at bounding box center [358, 99] width 301 height 41
click at [292, 102] on div "**********" at bounding box center [358, 99] width 301 height 41
click at [493, 89] on icon "button" at bounding box center [496, 93] width 10 height 10
click at [476, 120] on div "Edit" at bounding box center [473, 124] width 10 height 9
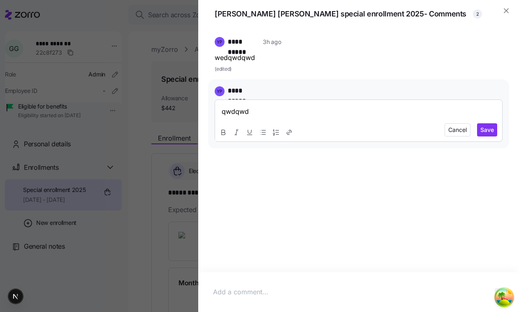
click at [419, 107] on p "qwdqwd" at bounding box center [359, 112] width 274 height 10
click at [481, 131] on span "Save" at bounding box center [487, 130] width 14 height 8
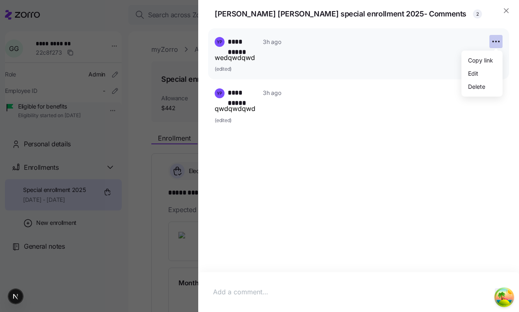
click at [493, 42] on icon "button" at bounding box center [493, 41] width 1 height 1
click at [490, 75] on div "Edit" at bounding box center [482, 73] width 35 height 13
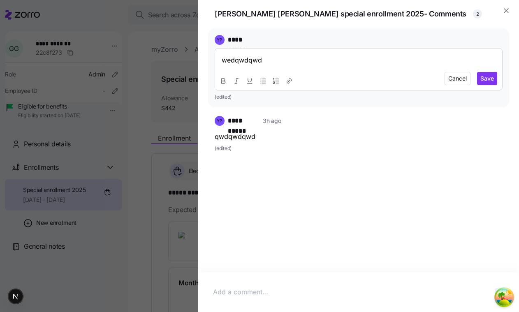
click at [382, 51] on div "wedqwdqwd" at bounding box center [358, 60] width 287 height 23
click at [477, 79] on div "Cancel Save" at bounding box center [400, 78] width 193 height 13
click at [478, 79] on button "Save" at bounding box center [487, 78] width 20 height 13
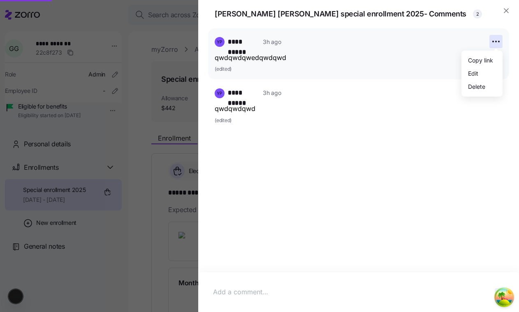
click at [498, 40] on icon "button" at bounding box center [496, 42] width 10 height 10
click at [488, 63] on div "Copy link" at bounding box center [480, 60] width 25 height 9
click at [493, 42] on icon "button" at bounding box center [493, 41] width 1 height 1
click at [479, 84] on div "Delete" at bounding box center [476, 86] width 17 height 9
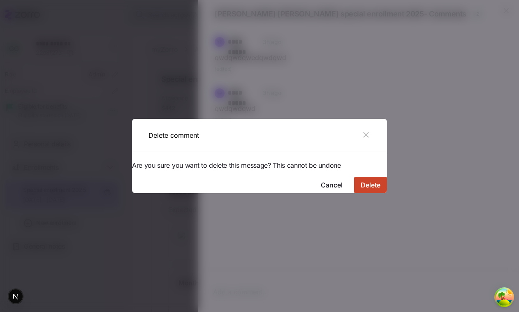
click at [363, 181] on span "Delete" at bounding box center [371, 185] width 20 height 10
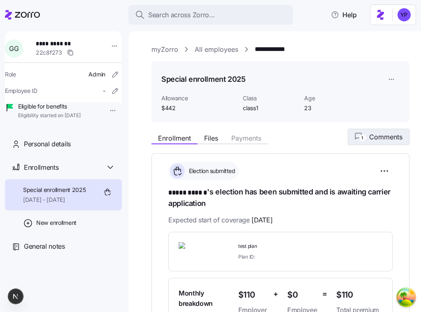
click at [375, 136] on span "Comments" at bounding box center [385, 137] width 33 height 10
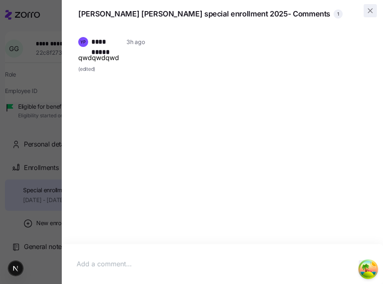
click at [370, 12] on icon "button" at bounding box center [370, 11] width 8 height 8
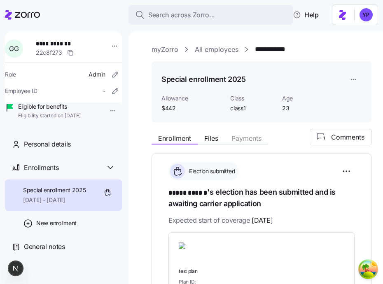
click at [355, 45] on div "**********" at bounding box center [261, 49] width 220 height 10
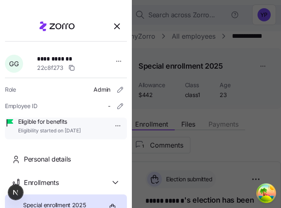
click at [245, 68] on div at bounding box center [140, 104] width 281 height 208
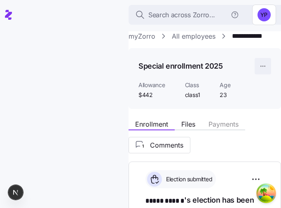
click at [262, 69] on html "**********" at bounding box center [140, 101] width 281 height 203
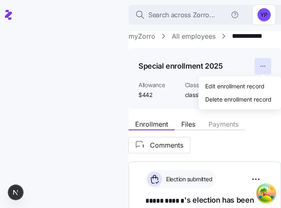
click at [253, 56] on html "**********" at bounding box center [140, 101] width 281 height 203
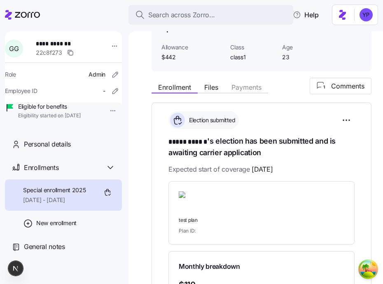
scroll to position [51, 0]
click at [334, 89] on span "Comments" at bounding box center [347, 86] width 33 height 10
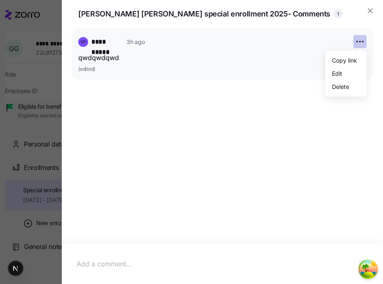
click at [362, 46] on span "button" at bounding box center [359, 41] width 12 height 12
click at [322, 35] on div "**********" at bounding box center [222, 42] width 288 height 14
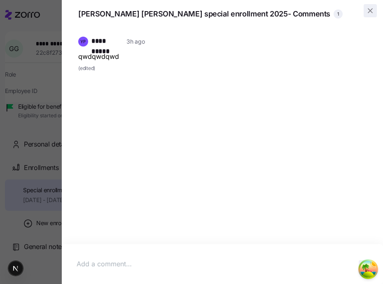
click at [364, 14] on span "button" at bounding box center [370, 11] width 12 height 12
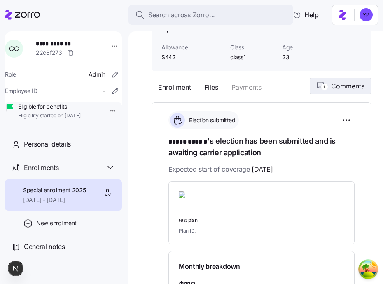
click at [320, 83] on icon "1" at bounding box center [321, 86] width 11 height 9
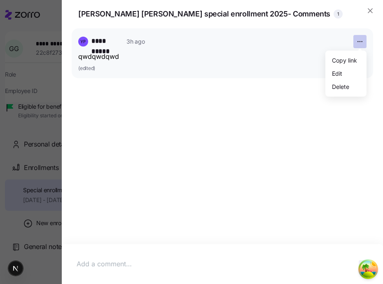
click at [361, 43] on icon "button" at bounding box center [359, 41] width 7 height 7
click at [348, 90] on div "Delete" at bounding box center [340, 86] width 17 height 9
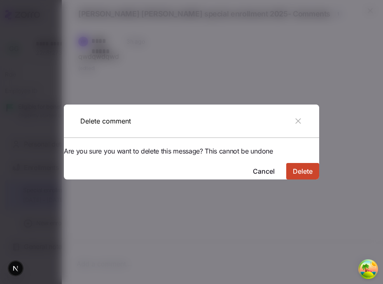
click at [292, 167] on span "Delete" at bounding box center [302, 171] width 20 height 10
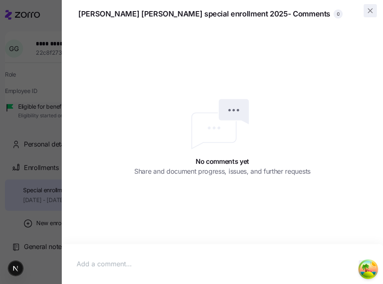
click at [371, 16] on span "button" at bounding box center [370, 11] width 12 height 12
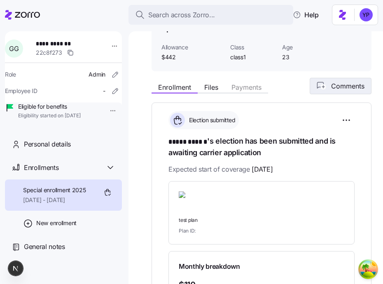
click at [319, 90] on span "Comments" at bounding box center [340, 86] width 48 height 10
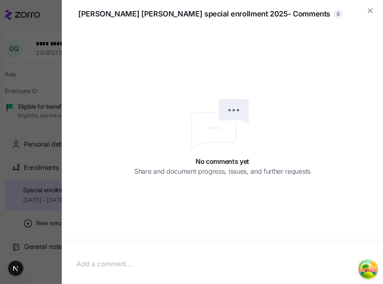
click at [220, 252] on div at bounding box center [222, 264] width 321 height 40
click at [207, 263] on p at bounding box center [222, 264] width 291 height 10
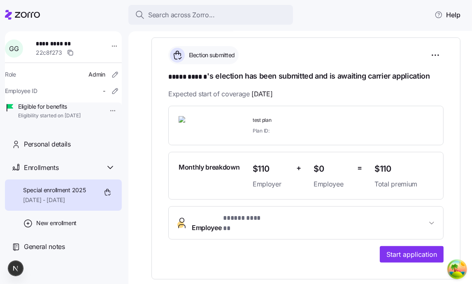
scroll to position [0, 0]
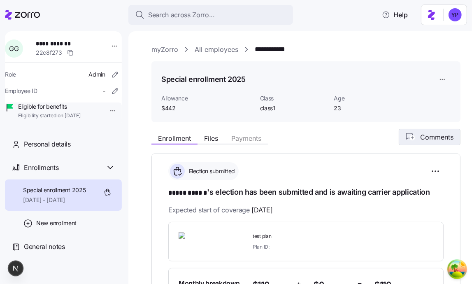
click at [411, 140] on circle "button" at bounding box center [412, 137] width 5 height 5
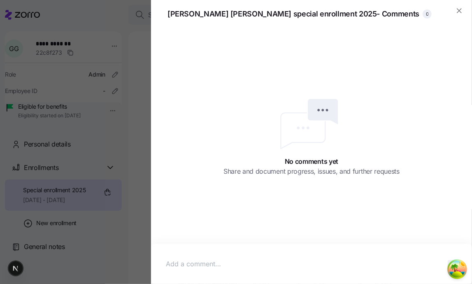
click at [287, 263] on p at bounding box center [311, 264] width 291 height 10
click at [464, 270] on circle "Open Tanstack query devtools" at bounding box center [457, 269] width 16 height 16
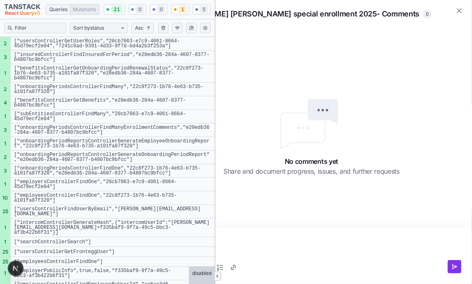
drag, startPoint x: 455, startPoint y: 267, endPoint x: 395, endPoint y: 260, distance: 60.4
click at [396, 260] on div at bounding box center [311, 267] width 304 height 16
click at [378, 246] on p "qweqwe" at bounding box center [311, 247] width 291 height 10
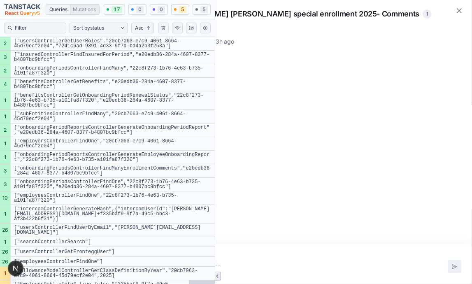
click at [215, 278] on button "Close tanstack query devtools" at bounding box center [218, 275] width 6 height 9
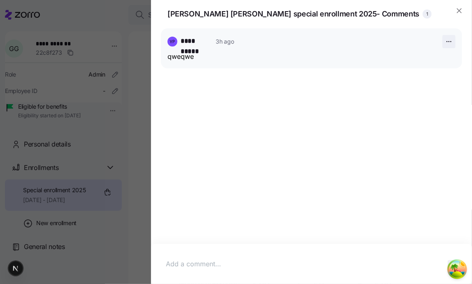
click at [449, 40] on icon "button" at bounding box center [448, 41] width 7 height 7
click at [387, 60] on p "qweqwe" at bounding box center [311, 56] width 288 height 10
click at [462, 12] on icon "button" at bounding box center [459, 11] width 8 height 8
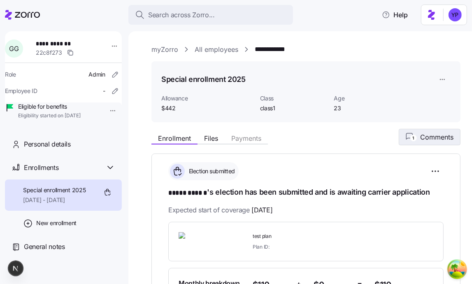
click at [418, 130] on div "Enrollment Files Payments 1 Comments" at bounding box center [305, 137] width 309 height 16
click at [438, 144] on button "1 Comments" at bounding box center [430, 137] width 62 height 16
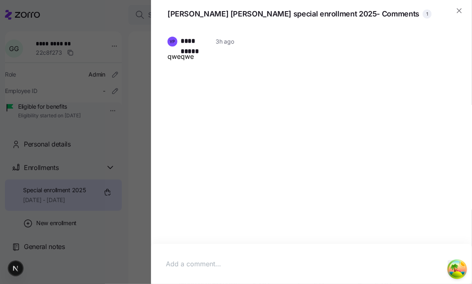
click at [294, 259] on p at bounding box center [311, 264] width 291 height 10
click at [456, 270] on circle "Open Tanstack query devtools" at bounding box center [457, 269] width 16 height 16
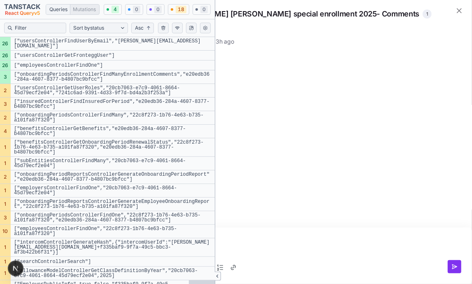
click at [350, 251] on p "qweqwe" at bounding box center [311, 247] width 291 height 10
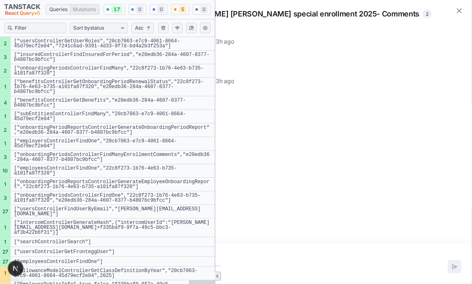
click at [215, 273] on button "Close tanstack query devtools" at bounding box center [218, 275] width 6 height 9
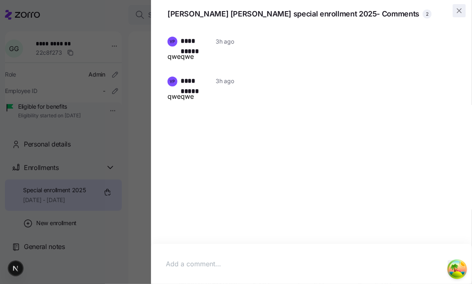
click at [459, 6] on span "button" at bounding box center [459, 11] width 12 height 12
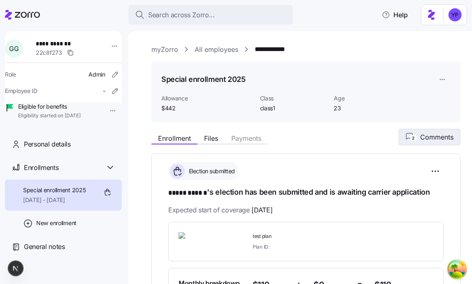
click at [406, 137] on icon "2" at bounding box center [411, 137] width 11 height 9
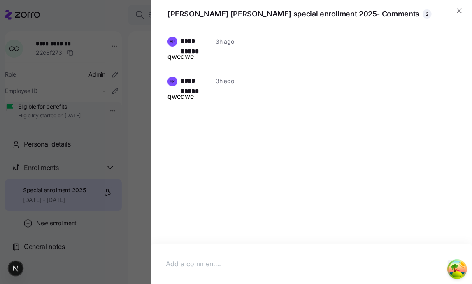
click at [371, 142] on div "**********" at bounding box center [311, 137] width 301 height 219
